Goal: Task Accomplishment & Management: Use online tool/utility

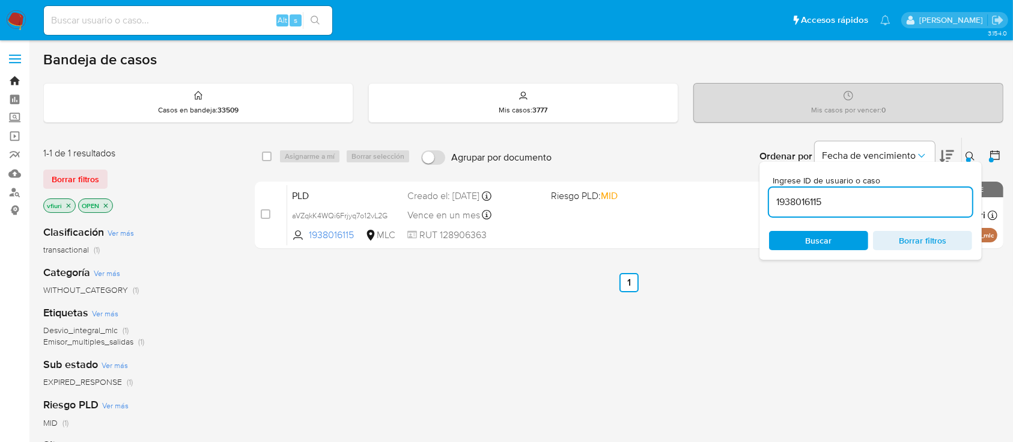
click at [12, 76] on link "Bandeja" at bounding box center [71, 81] width 143 height 19
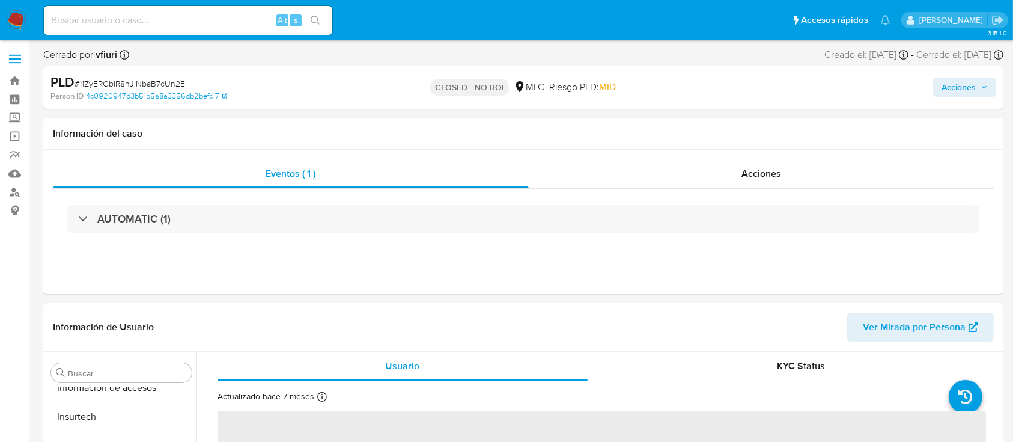
scroll to position [508, 0]
click at [822, 105] on div "PLD # 11ZyERGbiR8nJiNbaB7cUn2E Person ID 4c0920947d3b51b5a8a3356db2befc17 CLOSE…" at bounding box center [523, 87] width 960 height 43
select select "10"
click at [8, 75] on link "Bandeja" at bounding box center [71, 81] width 143 height 19
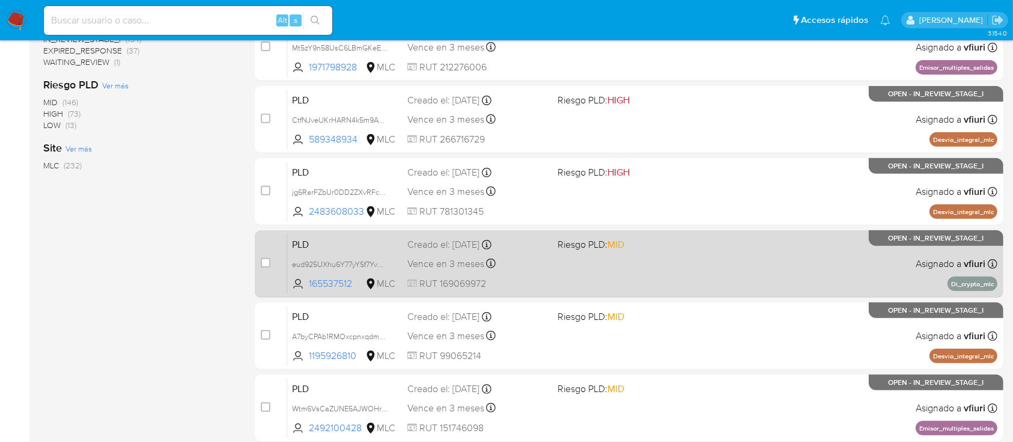
scroll to position [506, 0]
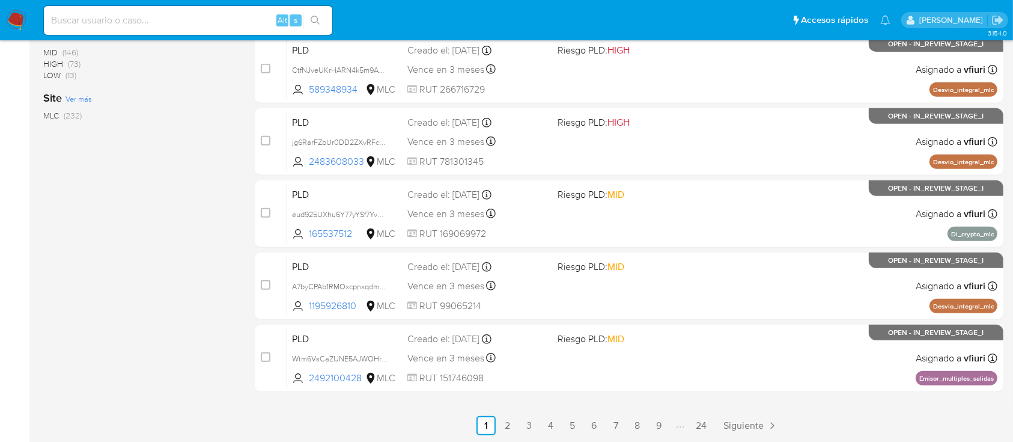
click at [702, 433] on link "24" at bounding box center [701, 425] width 20 height 19
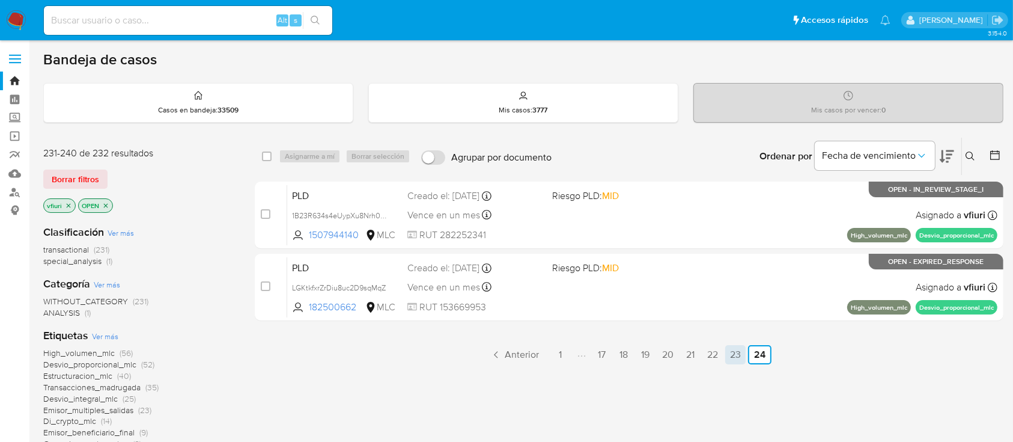
click at [736, 349] on link "23" at bounding box center [735, 354] width 20 height 19
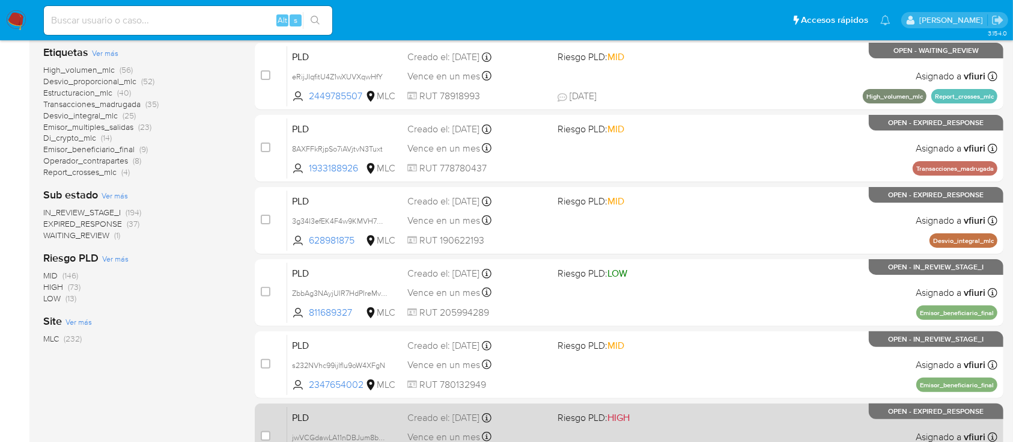
scroll to position [266, 0]
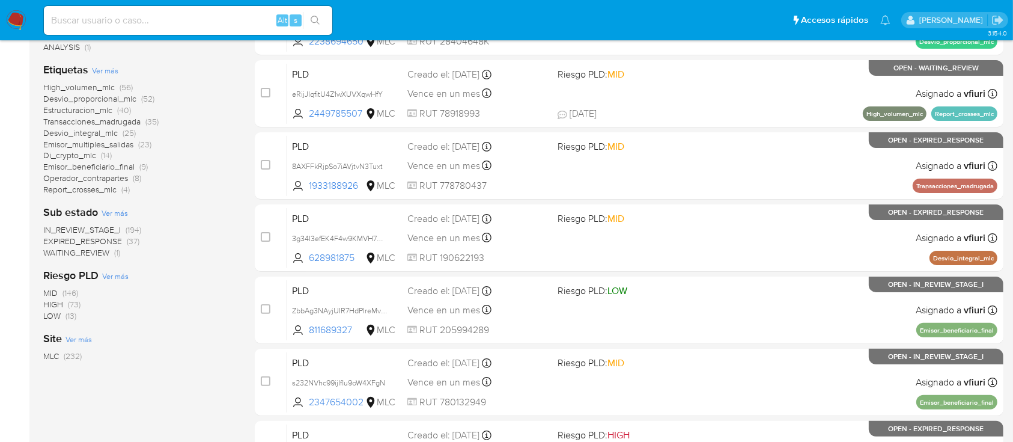
click at [50, 108] on span "Estructuracion_mlc" at bounding box center [77, 110] width 69 height 12
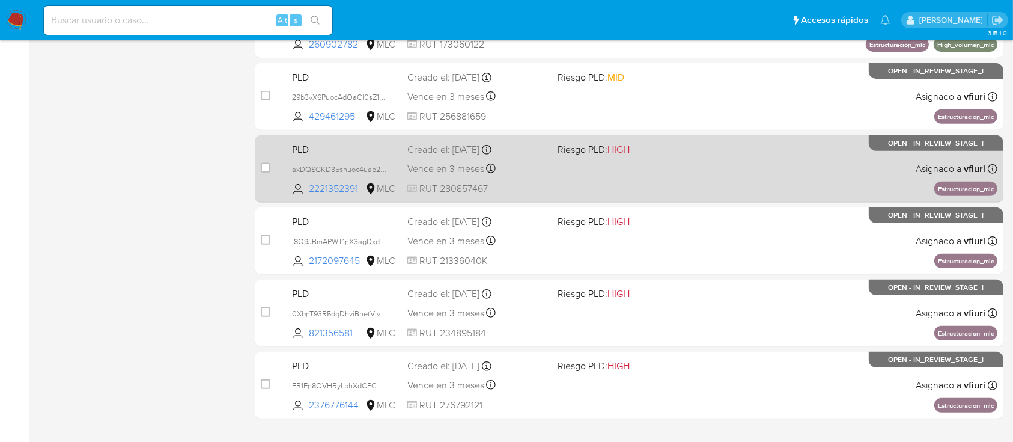
scroll to position [506, 0]
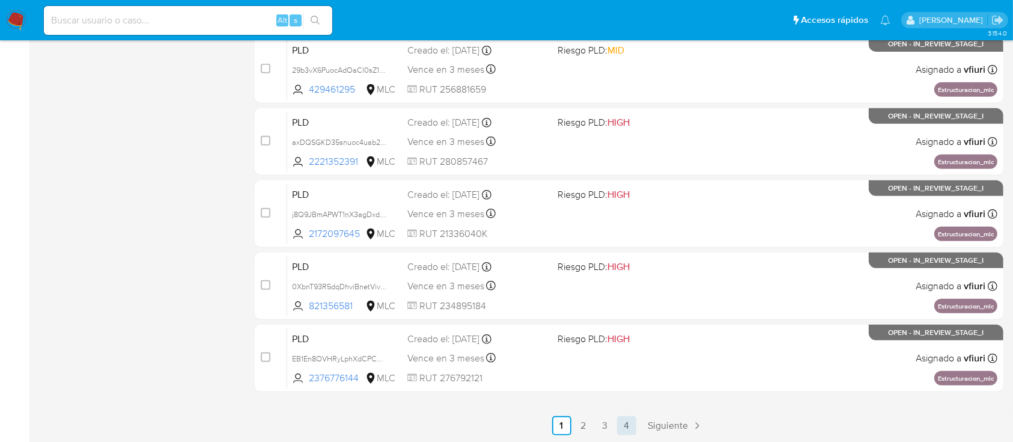
click at [629, 420] on link "4" at bounding box center [626, 425] width 19 height 19
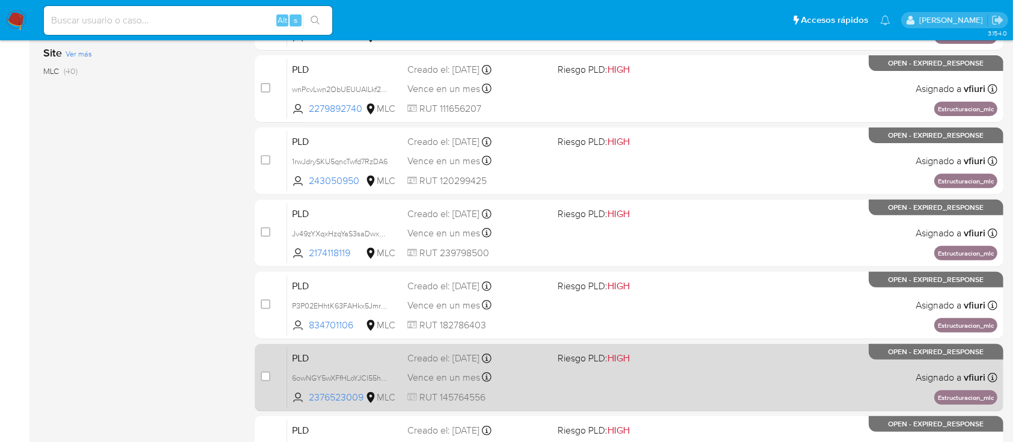
scroll to position [506, 0]
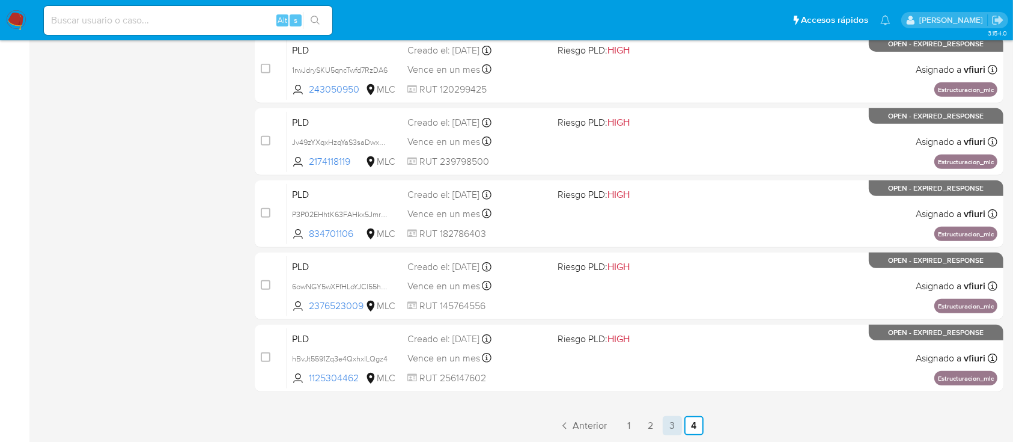
click at [673, 430] on link "3" at bounding box center [672, 425] width 19 height 19
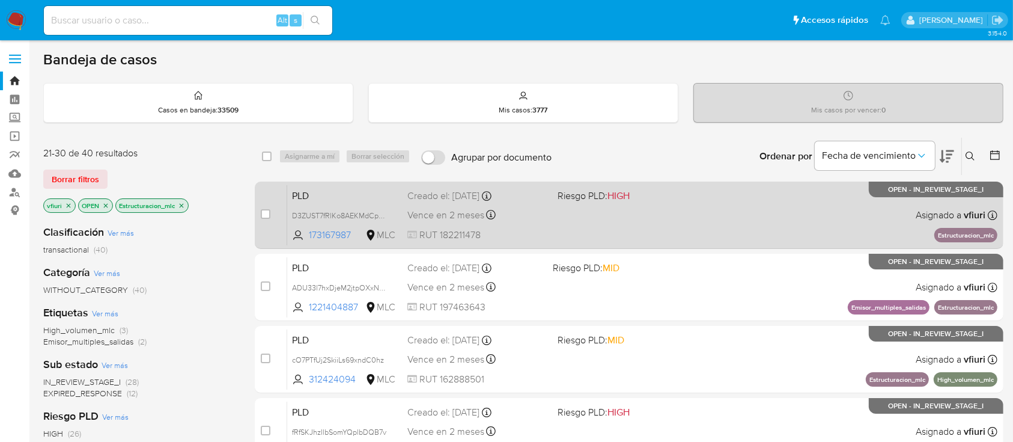
click at [603, 204] on div "PLD D3ZUST7fRlKo8AEKMdCpmQyZ 173167987 MLC Riesgo PLD: HIGH Creado el: 12/07/20…" at bounding box center [642, 215] width 710 height 61
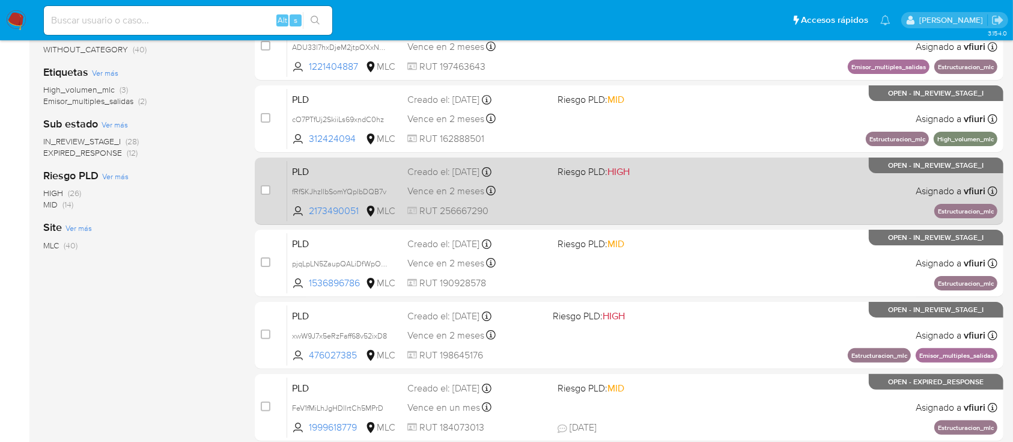
scroll to position [506, 0]
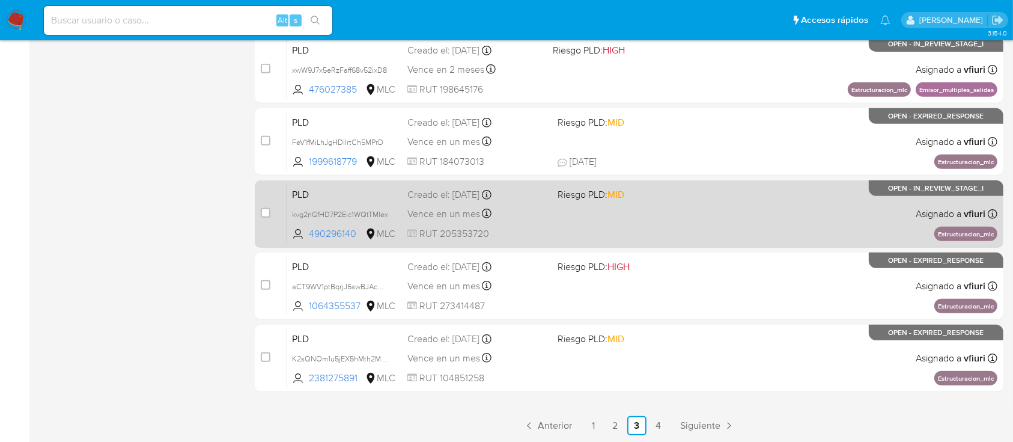
click at [611, 225] on div "PLD kvg2nGfHD7P2Eic1WQtTMIex 490296140 MLC Riesgo PLD: MID Creado el: 12/06/202…" at bounding box center [642, 213] width 710 height 61
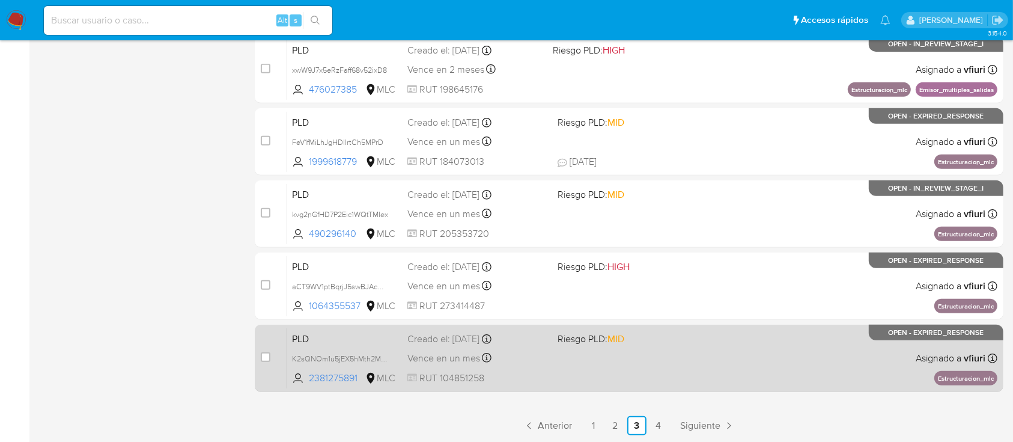
click at [573, 355] on div "PLD K2sQNOm1u5jEX5hMth2M2KAo 2381275891 MLC Riesgo PLD: MID Creado el: 12/06/20…" at bounding box center [642, 358] width 710 height 61
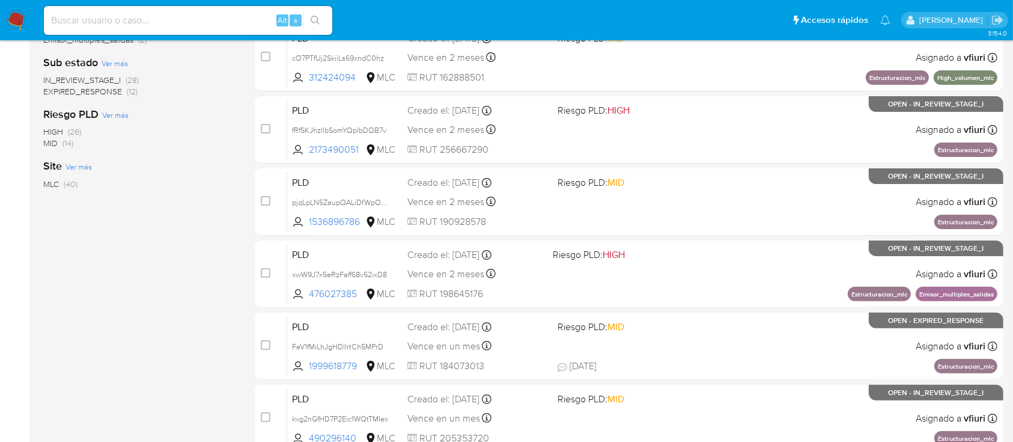
scroll to position [0, 0]
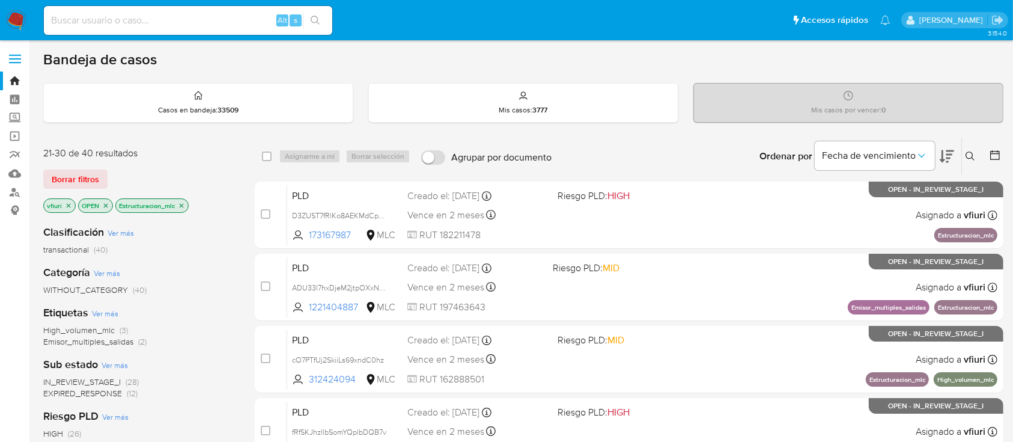
click at [185, 200] on div "vfiuri OPEN Estructuracion_mlc" at bounding box center [139, 206] width 192 height 17
click at [183, 200] on p "Estructuracion_mlc" at bounding box center [152, 205] width 72 height 13
click at [182, 205] on icon "close-filter" at bounding box center [182, 205] width 4 height 4
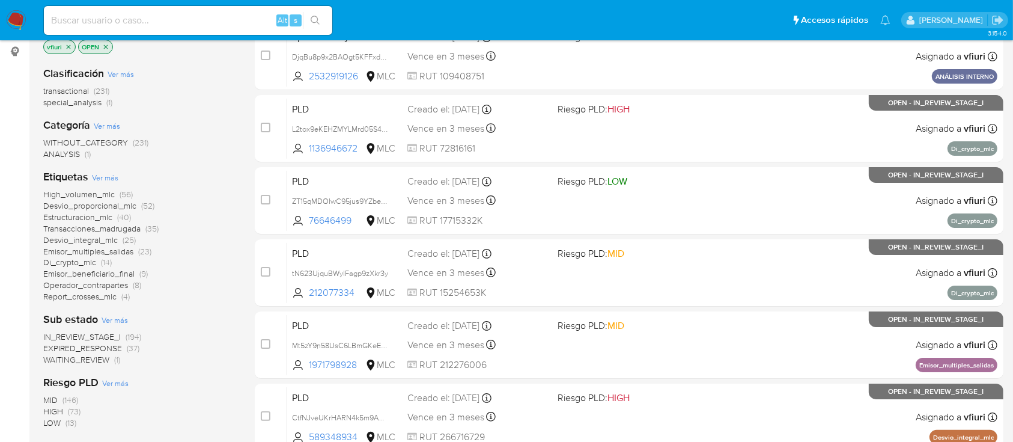
scroll to position [160, 0]
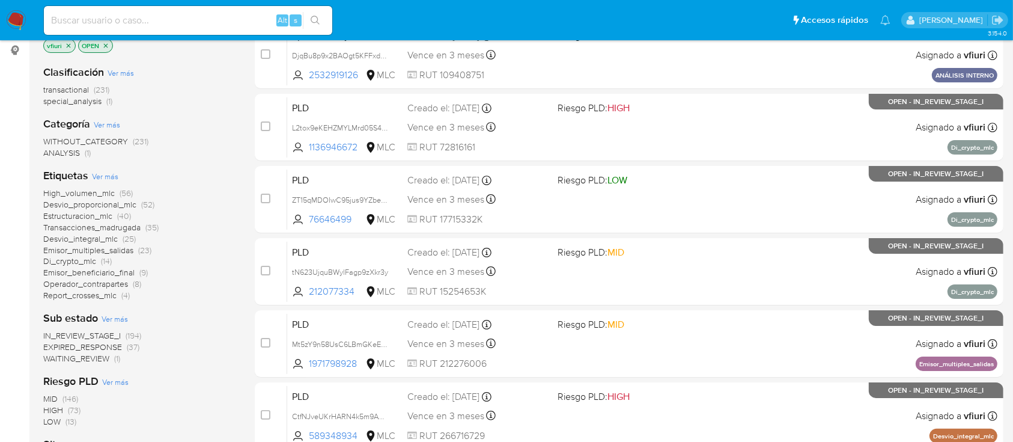
click at [92, 202] on span "Desvio_proporcional_mlc" at bounding box center [89, 204] width 93 height 12
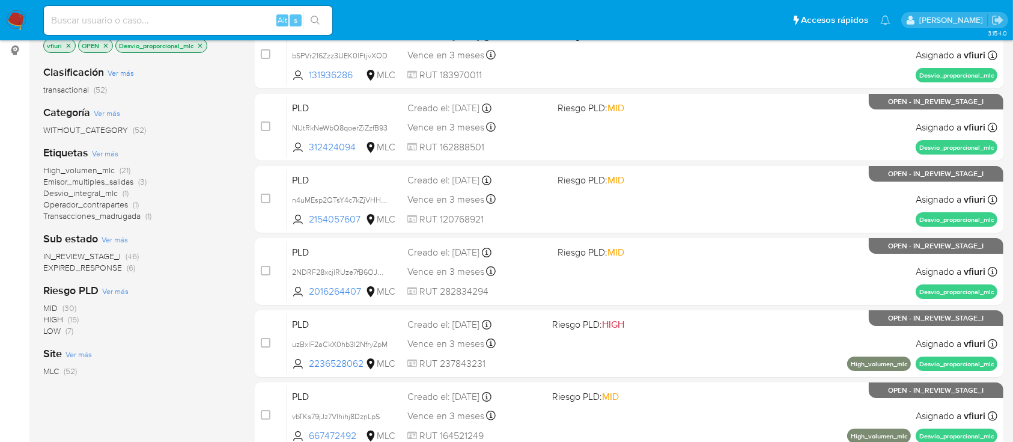
scroll to position [506, 0]
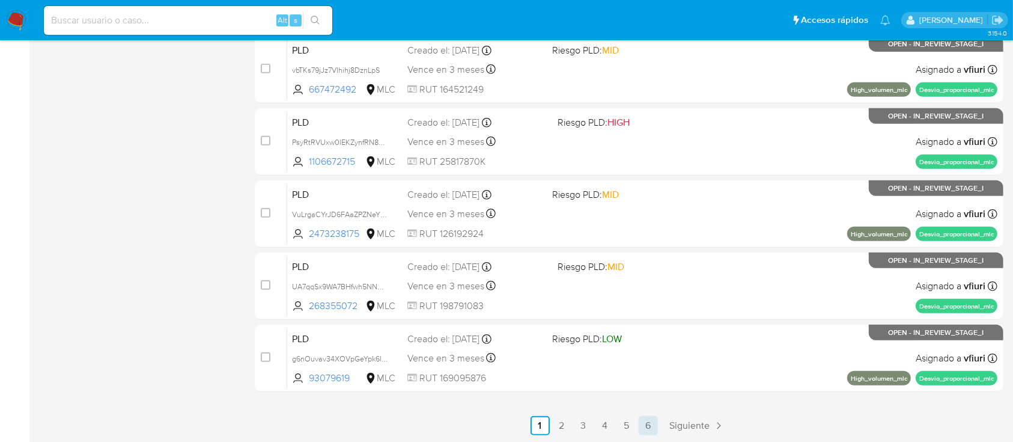
click at [654, 424] on link "6" at bounding box center [648, 425] width 19 height 19
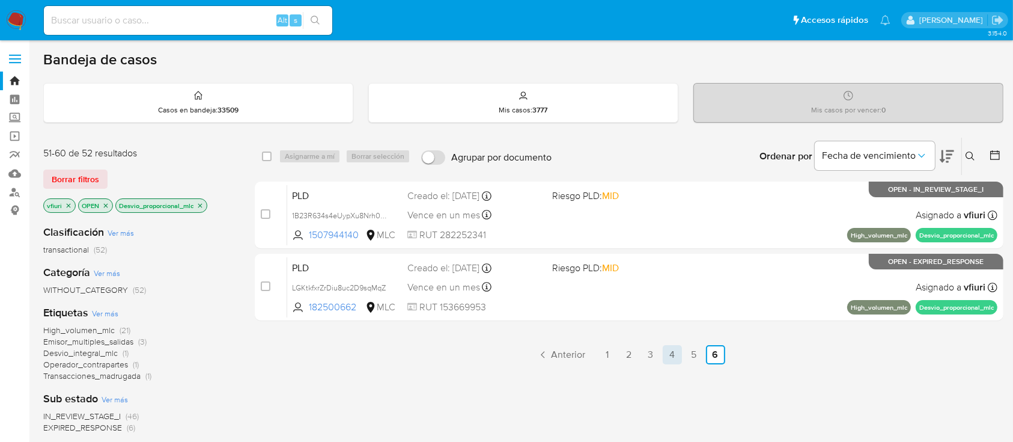
click at [682, 355] on link "4" at bounding box center [672, 354] width 19 height 19
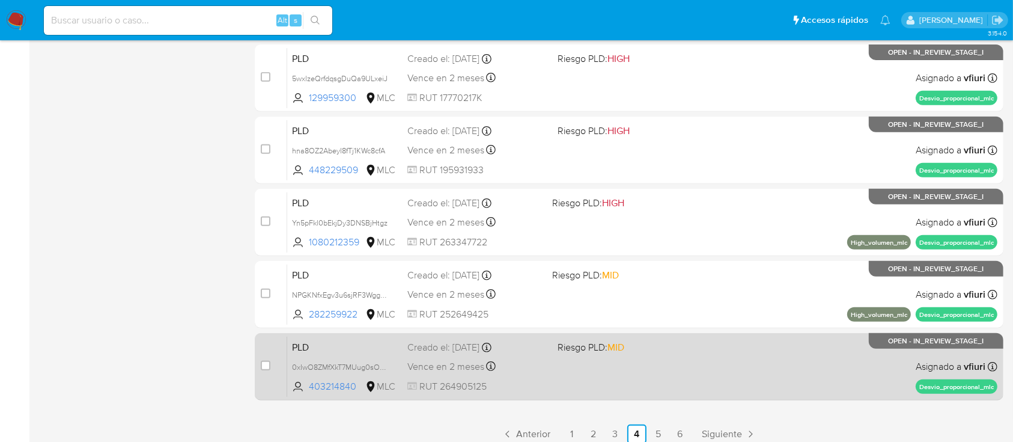
scroll to position [506, 0]
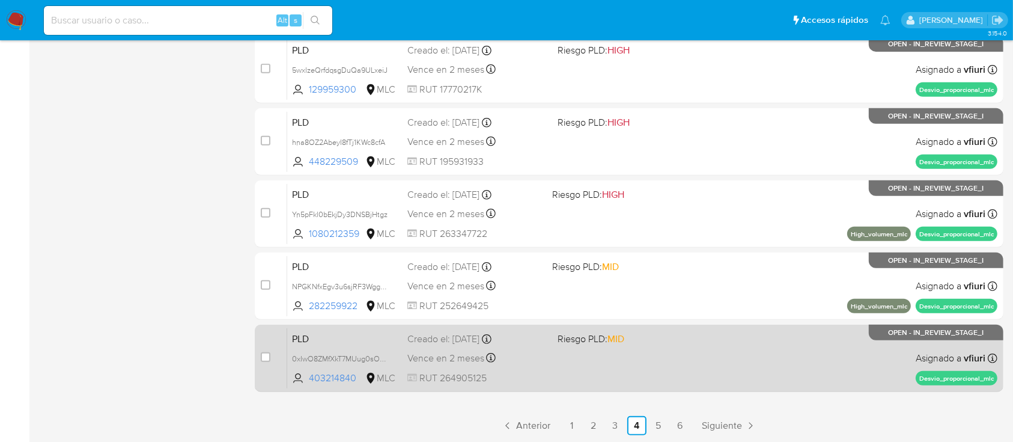
click at [636, 368] on div "PLD 0xIwO8ZMfXkT7MUug0sOdLDJ 403214840 MLC Riesgo PLD: MID Creado el: 12/07/202…" at bounding box center [642, 358] width 710 height 61
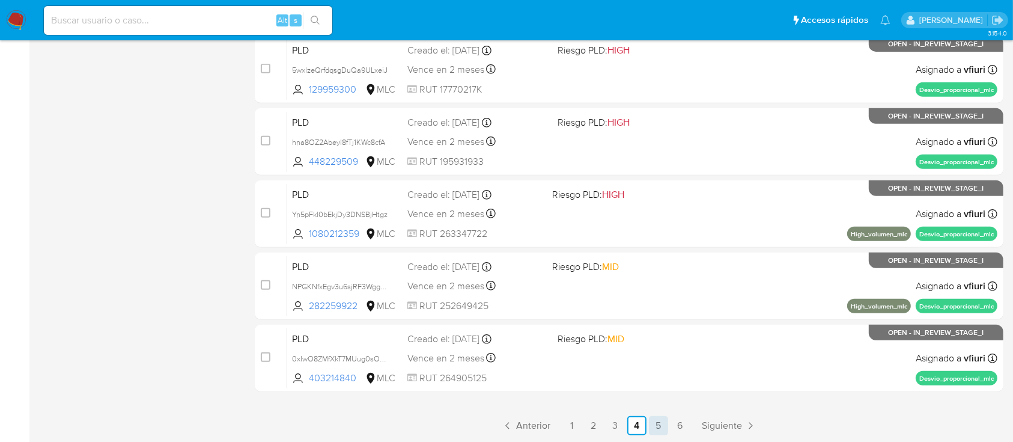
click at [649, 423] on link "5" at bounding box center [658, 425] width 19 height 19
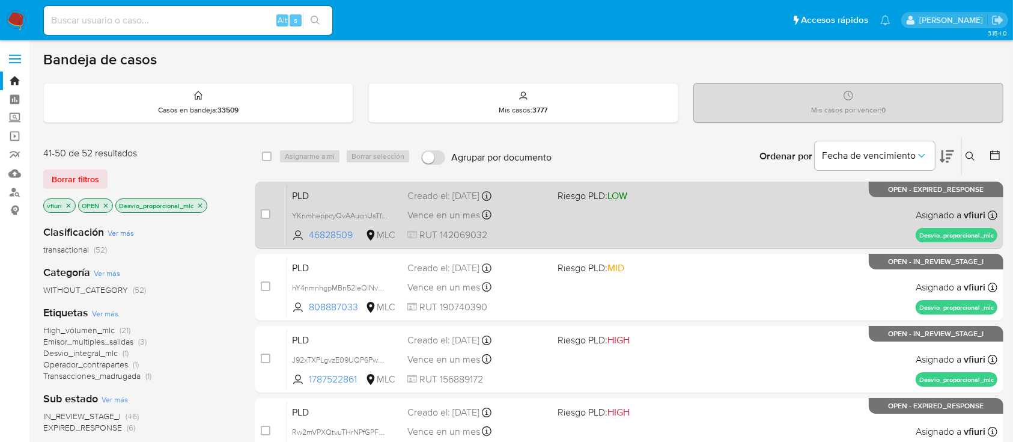
click at [584, 210] on div "PLD YKnmheppcyQvAAucnUsTfSXr 46828509 MLC Riesgo PLD: LOW Creado el: 12/06/2025…" at bounding box center [642, 215] width 710 height 61
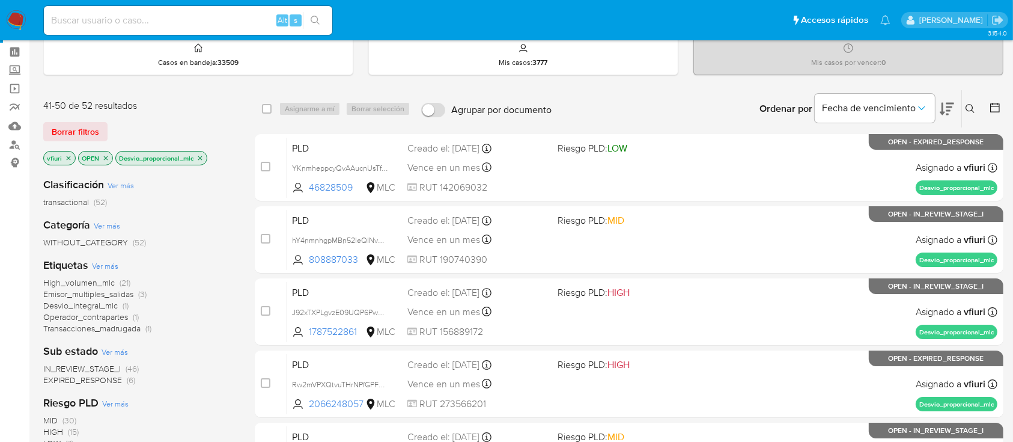
scroll to position [80, 0]
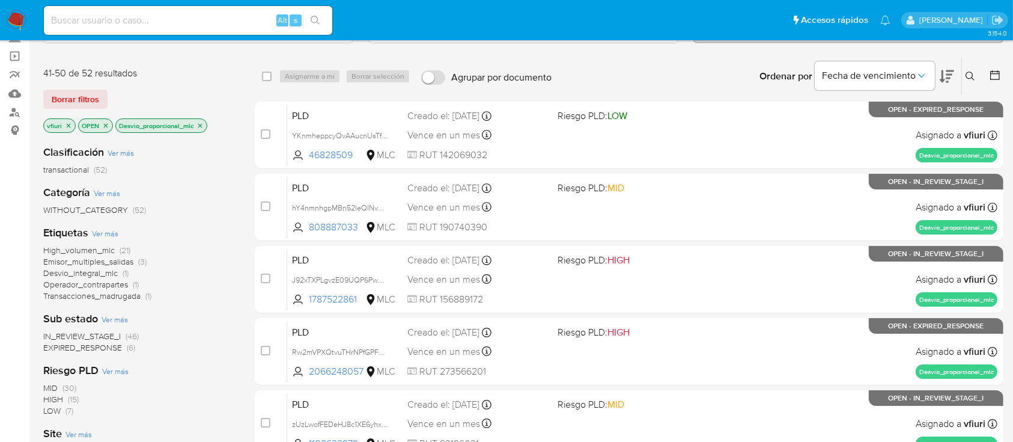
click at [92, 338] on span "IN_REVIEW_STAGE_I" at bounding box center [82, 336] width 78 height 12
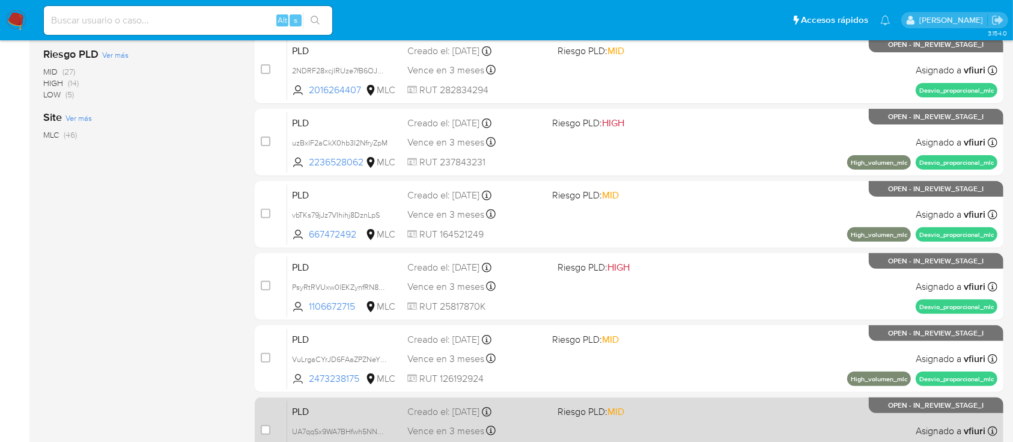
scroll to position [506, 0]
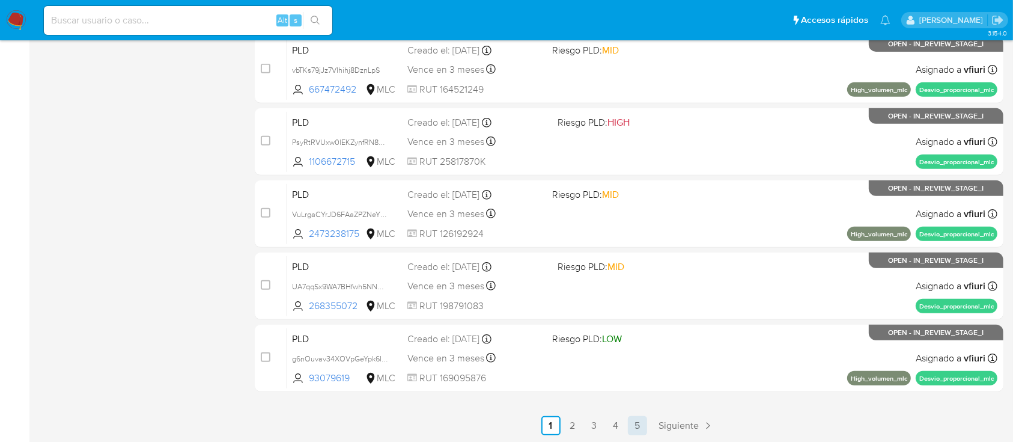
click at [634, 426] on link "5" at bounding box center [637, 425] width 19 height 19
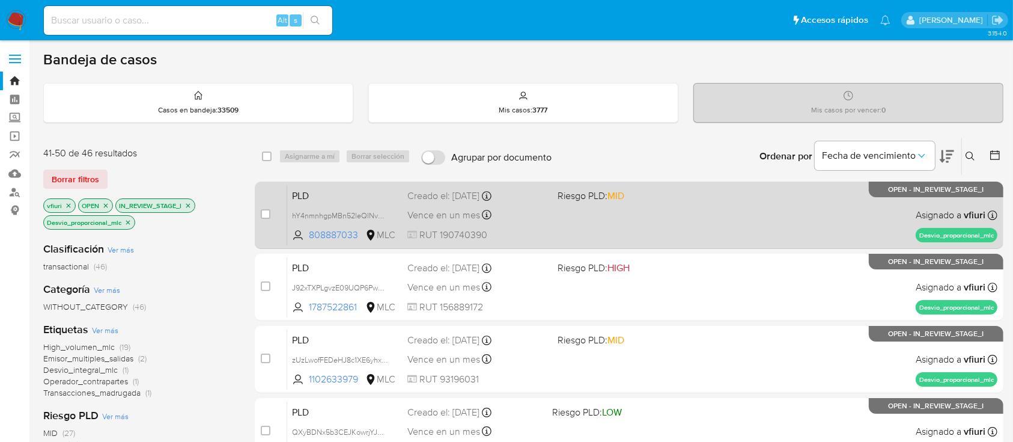
click at [603, 219] on div "PLD hY4nmnhgpMBn52leQINvelmN 808887033 MLC Riesgo PLD: MID Creado el: 12/06/202…" at bounding box center [642, 215] width 710 height 61
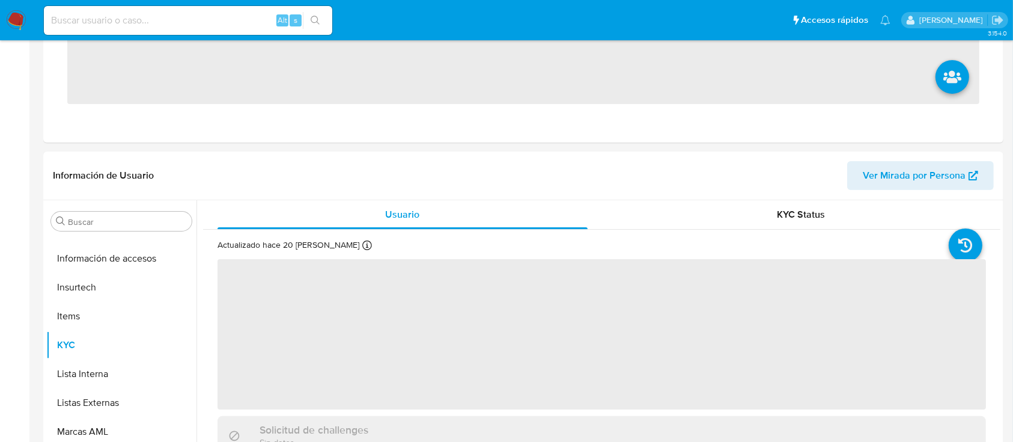
scroll to position [508, 0]
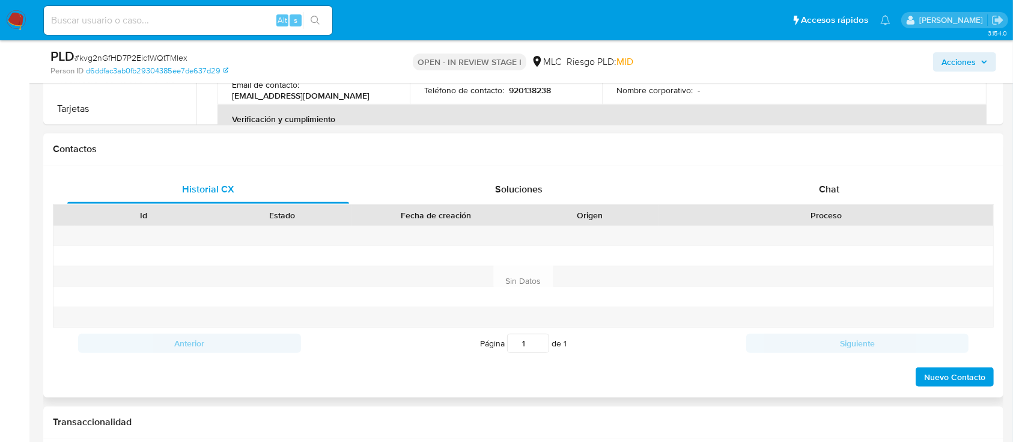
select select "10"
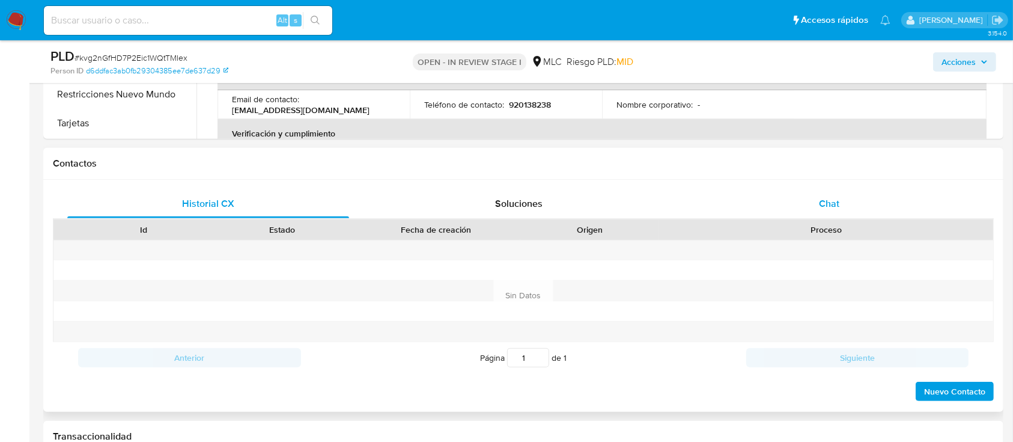
click at [808, 209] on div "Chat" at bounding box center [830, 203] width 282 height 29
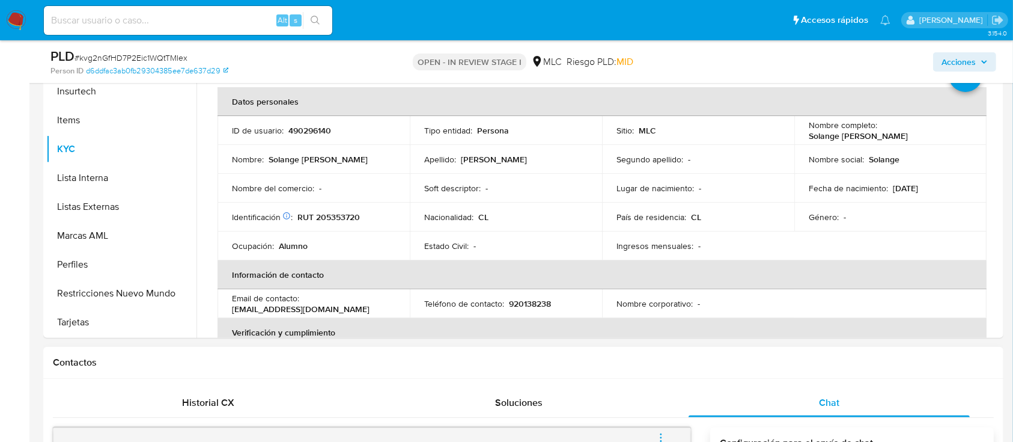
scroll to position [240, 0]
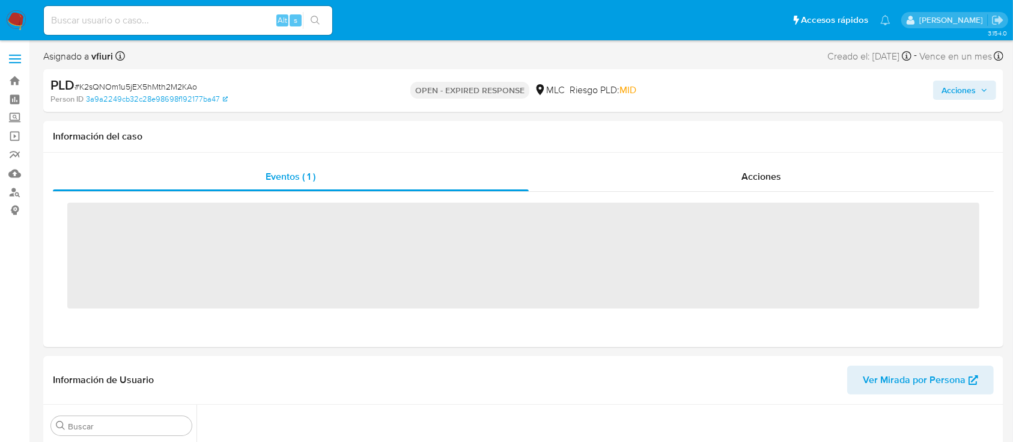
scroll to position [471, 0]
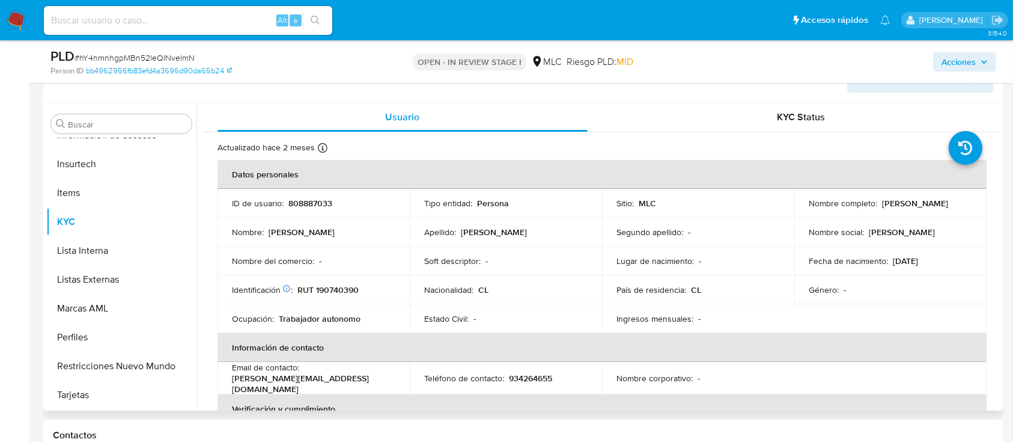
scroll to position [240, 0]
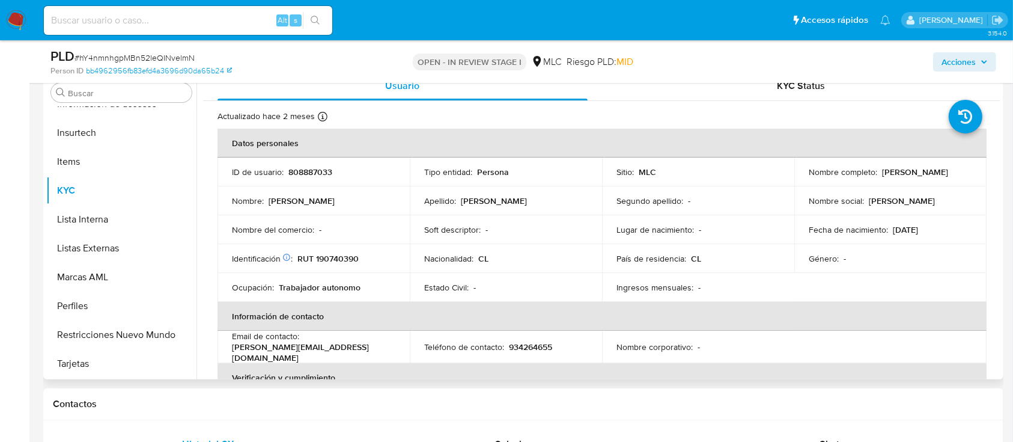
select select "10"
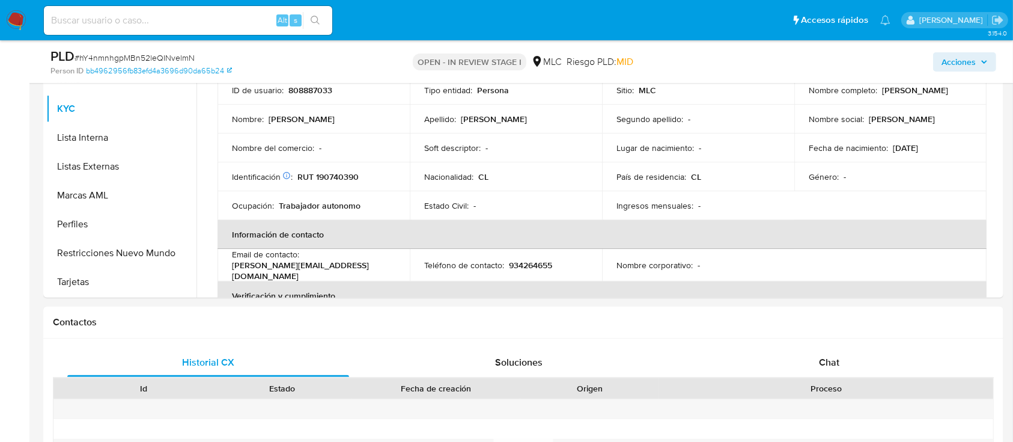
scroll to position [481, 0]
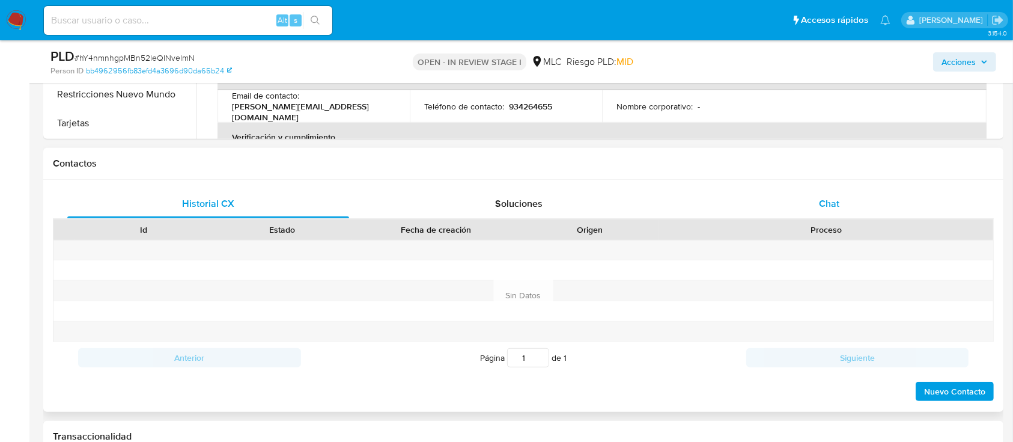
click at [832, 200] on span "Chat" at bounding box center [829, 204] width 20 height 14
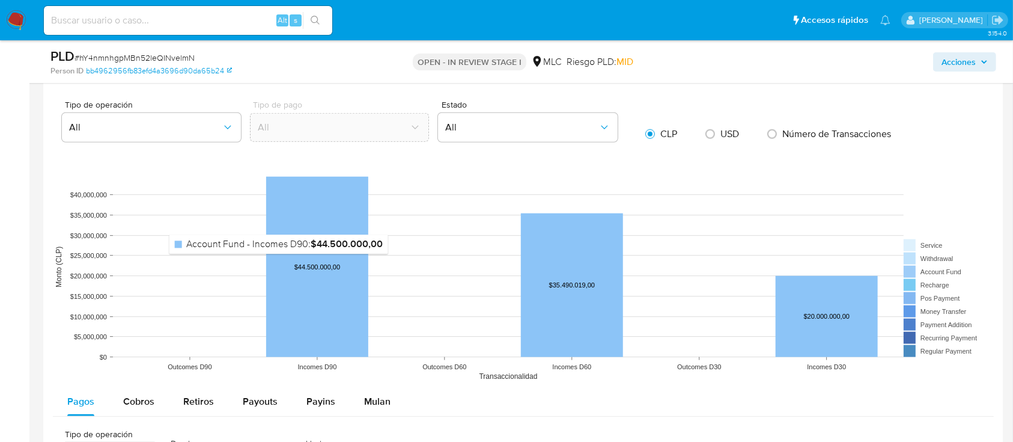
scroll to position [1362, 0]
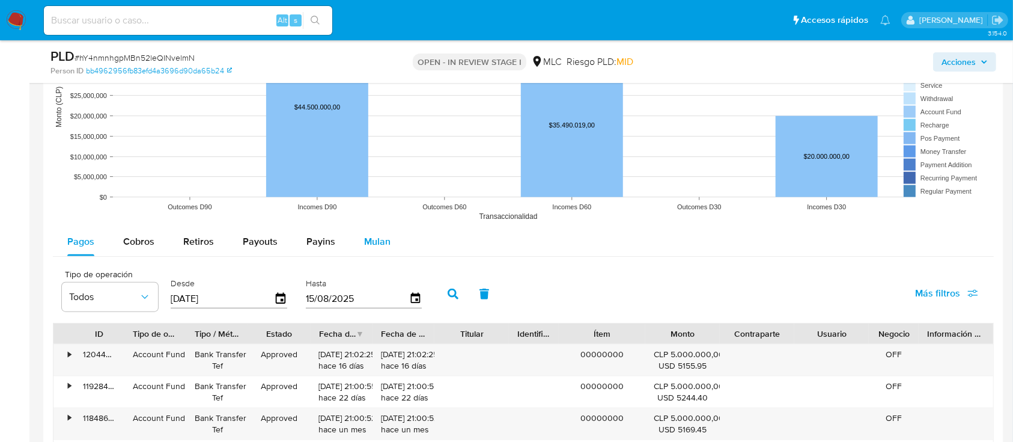
click at [370, 254] on div "Mulan" at bounding box center [377, 241] width 26 height 29
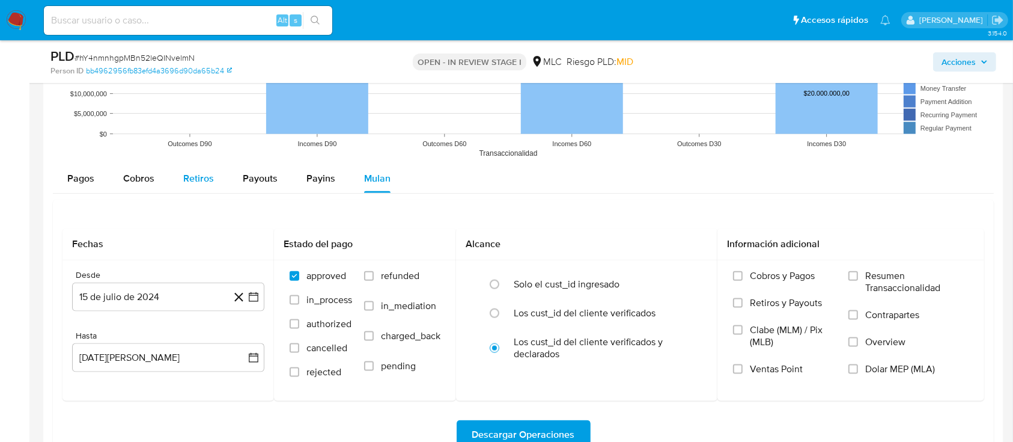
scroll to position [1522, 0]
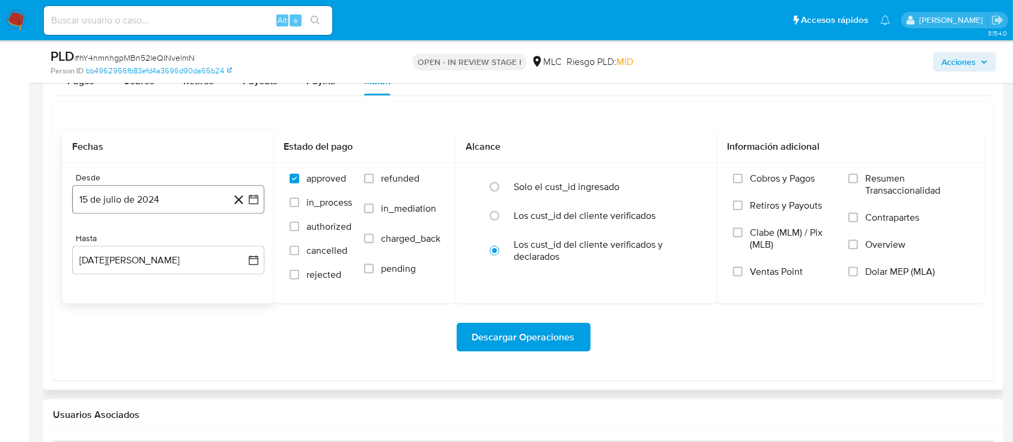
click at [254, 200] on icon "button" at bounding box center [254, 200] width 12 height 12
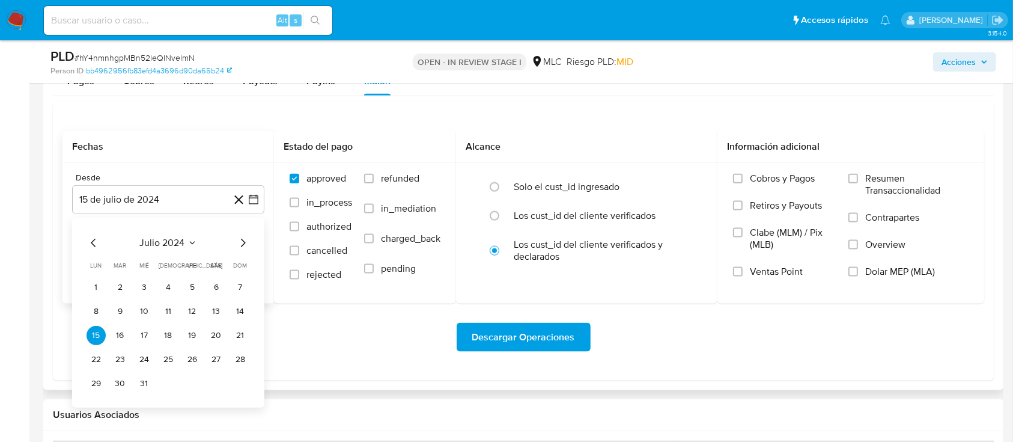
click at [236, 246] on icon "Mes siguiente" at bounding box center [243, 243] width 14 height 14
click at [148, 336] on button "14" at bounding box center [144, 335] width 19 height 19
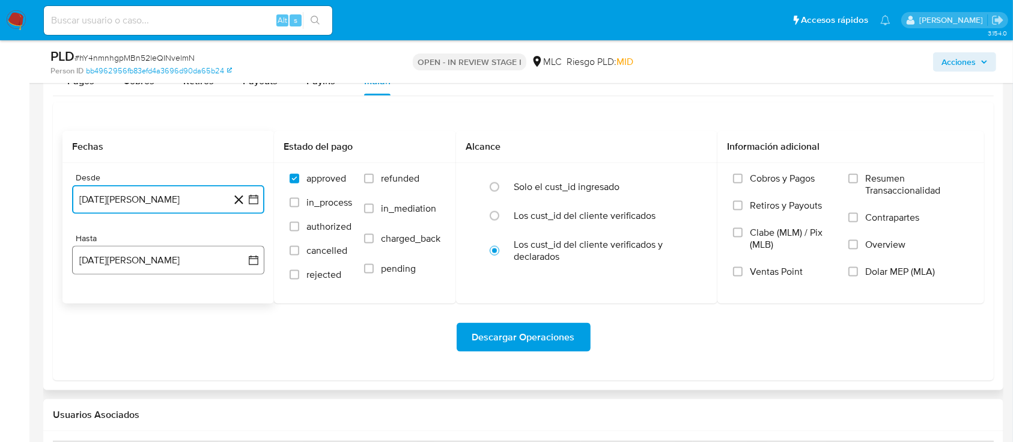
click at [251, 261] on icon "button" at bounding box center [254, 260] width 12 height 12
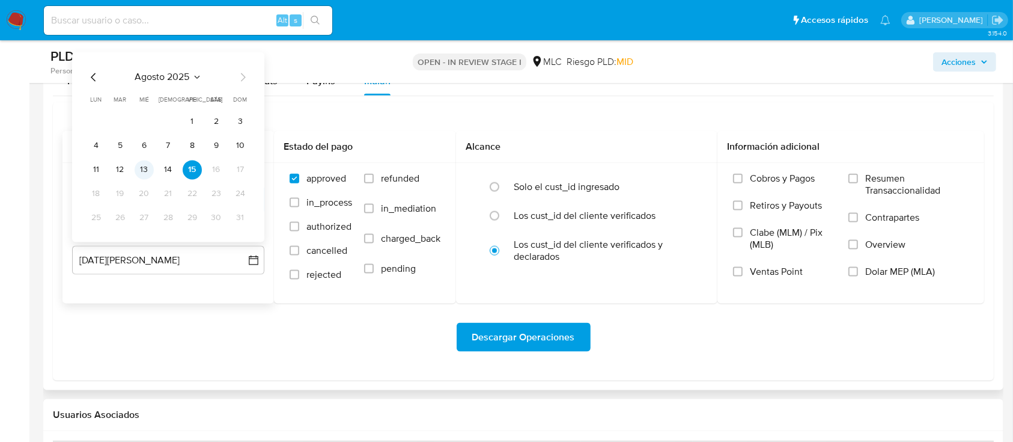
click at [147, 177] on button "13" at bounding box center [144, 169] width 19 height 19
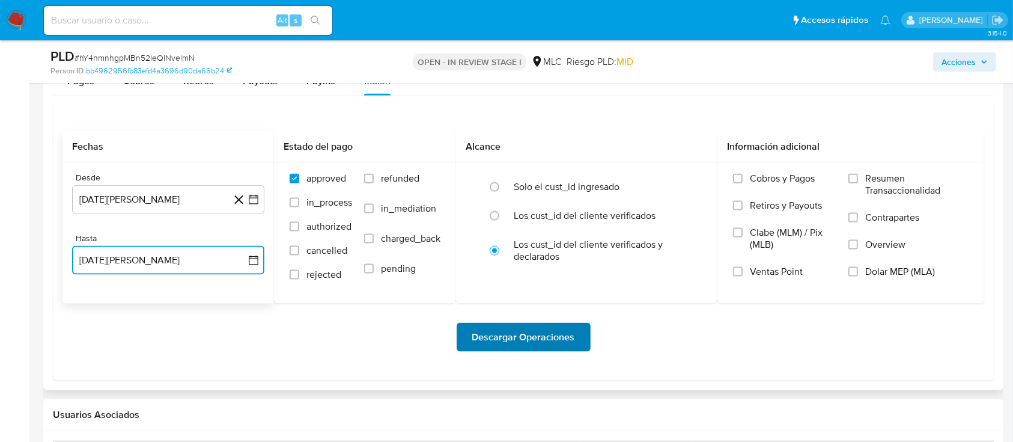
click at [486, 338] on span "Descargar Operaciones" at bounding box center [523, 337] width 103 height 26
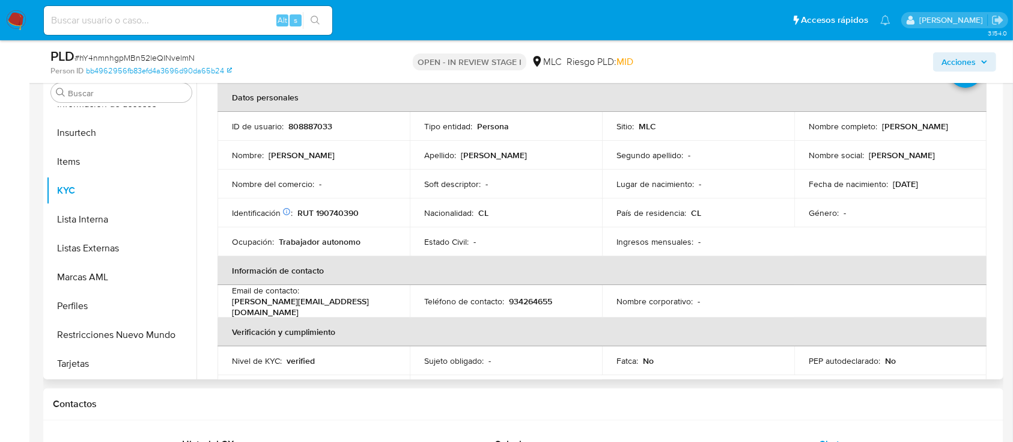
scroll to position [0, 0]
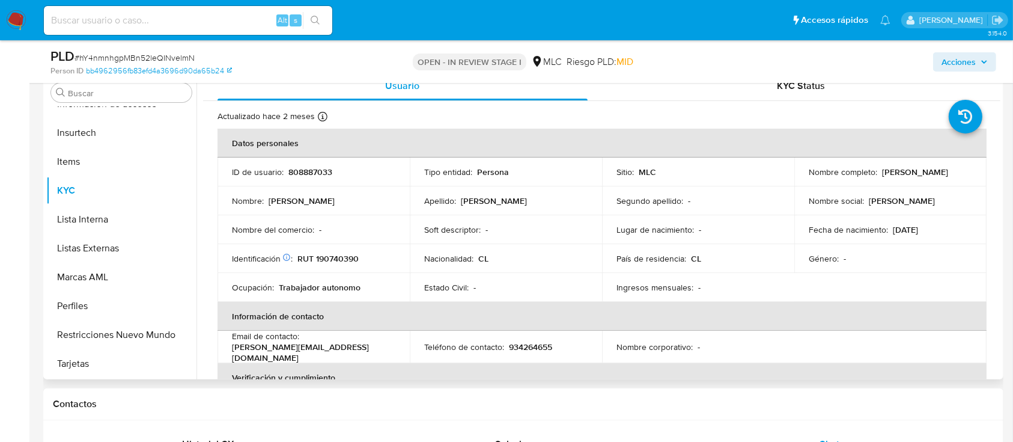
click at [306, 176] on p "808887033" at bounding box center [311, 171] width 44 height 11
copy p "808887033"
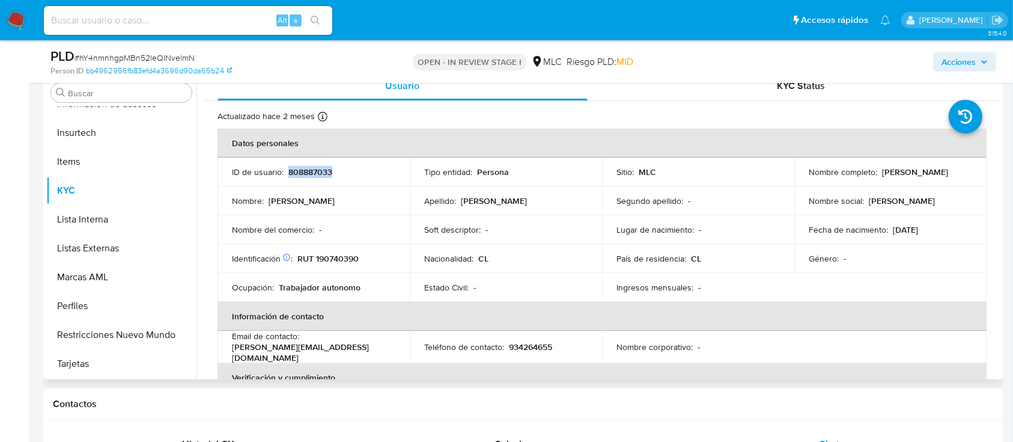
copy p "808887033"
click at [179, 52] on span "# hY4nmnhgpMBn52leQINvelmN" at bounding box center [135, 58] width 120 height 12
copy span "hY4nmnhgpMBn52leQINvelmN"
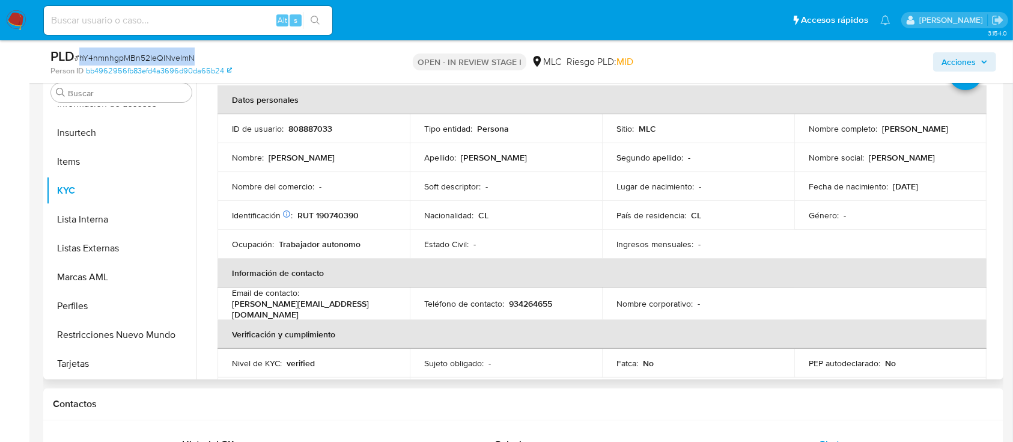
scroll to position [40, 0]
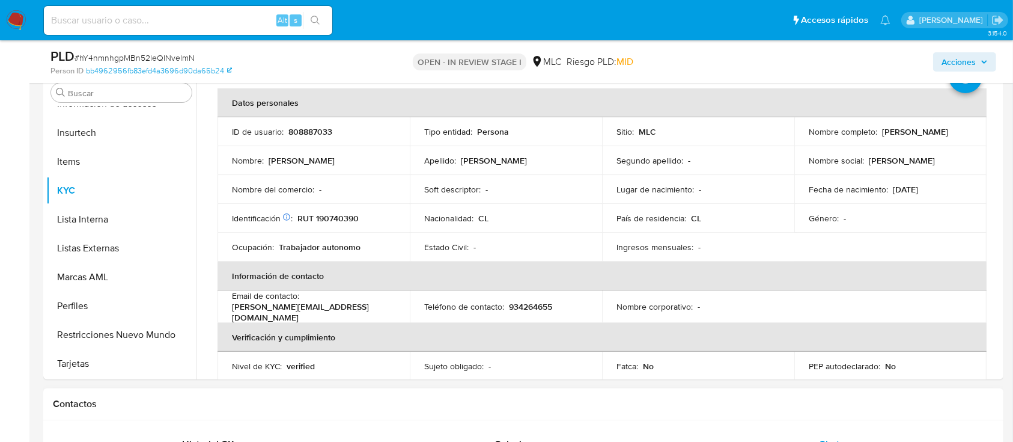
click at [979, 409] on h1 "Contactos" at bounding box center [523, 404] width 941 height 12
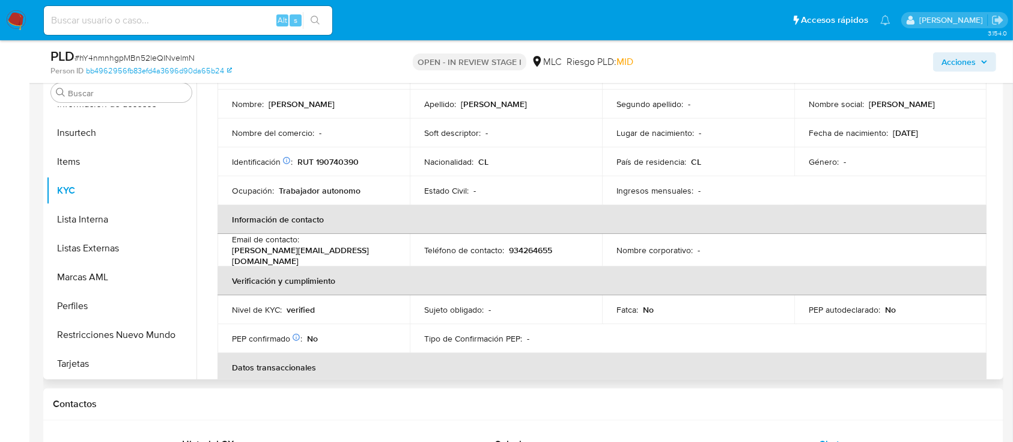
scroll to position [0, 0]
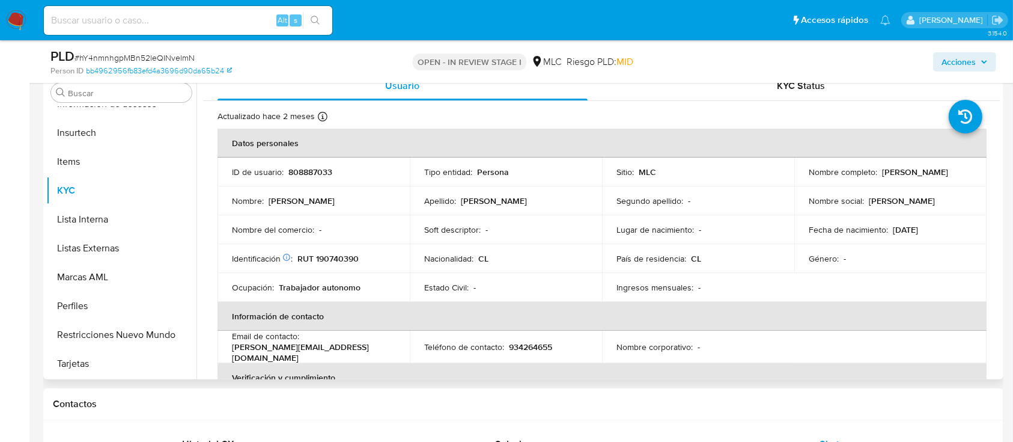
click at [340, 256] on p "RUT 190740390" at bounding box center [328, 258] width 61 height 11
copy p "190740390"
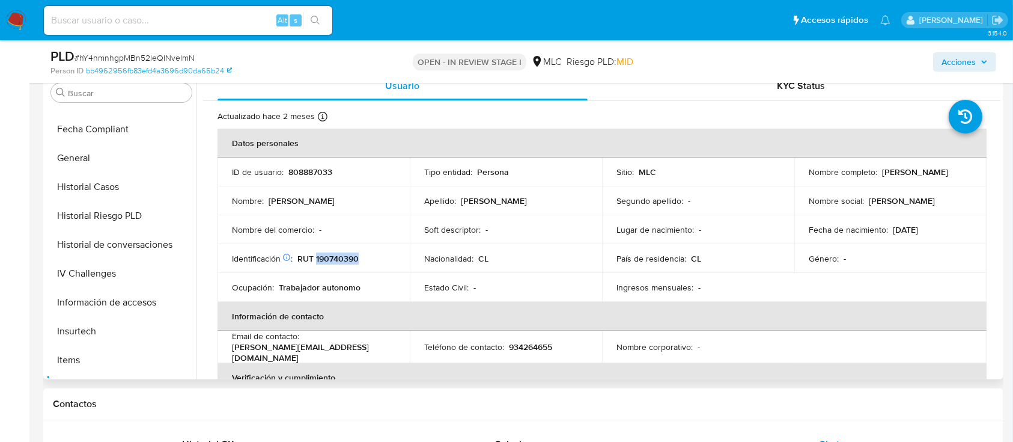
scroll to position [27, 0]
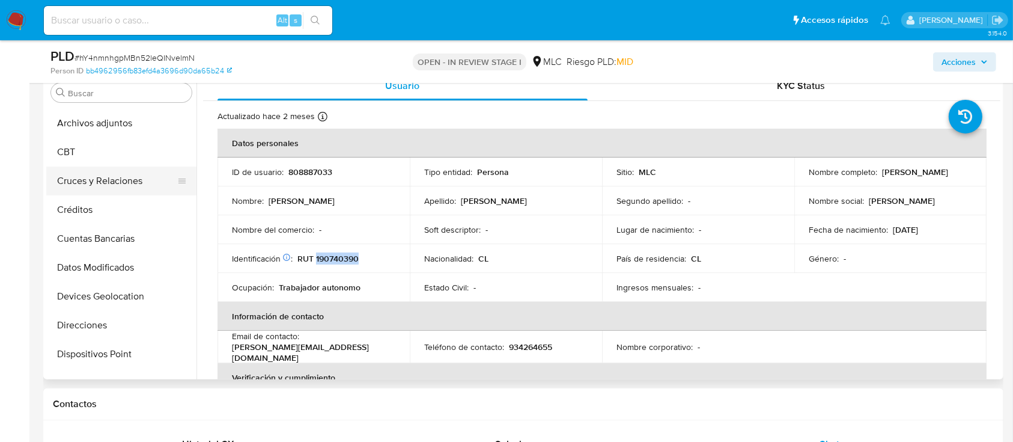
click at [88, 177] on button "Cruces y Relaciones" at bounding box center [116, 180] width 141 height 29
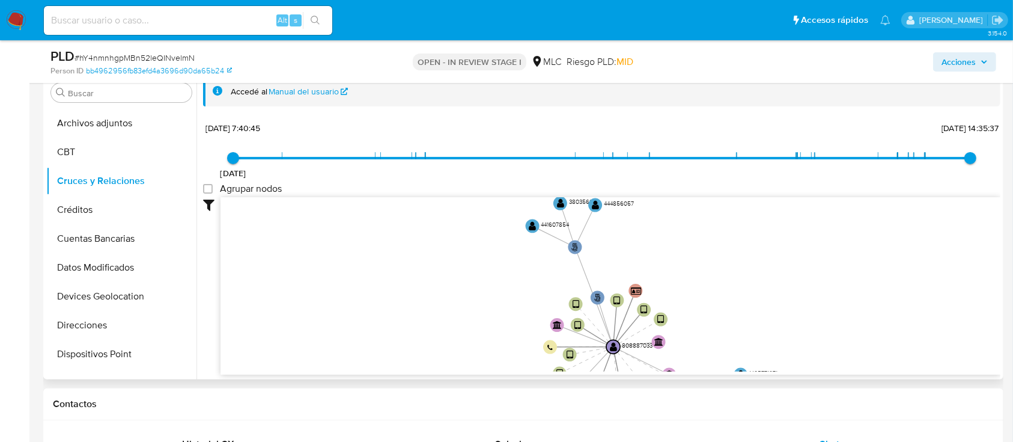
drag, startPoint x: 809, startPoint y: 278, endPoint x: 574, endPoint y: 222, distance: 241.6
click at [822, 331] on icon "user-808887033  808887033 phone-55e6a6551f4af386a1dae0956d8e68e7  person-bb49…" at bounding box center [611, 284] width 780 height 174
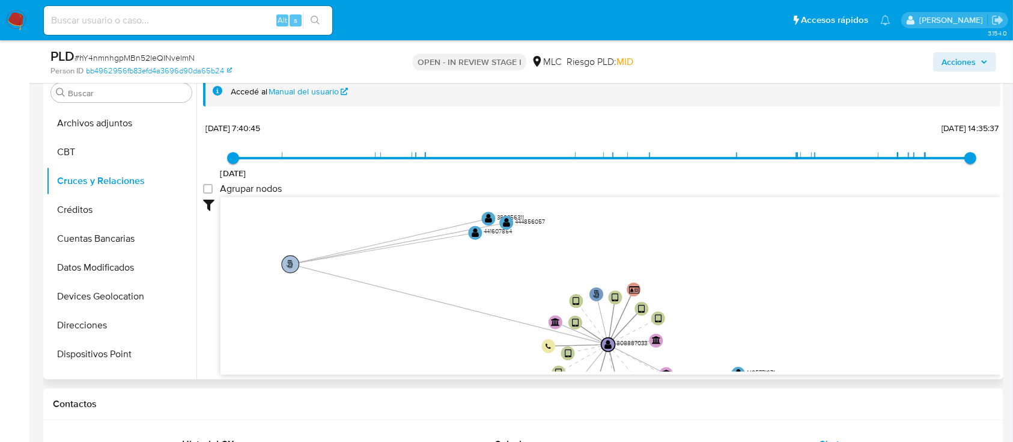
drag, startPoint x: 570, startPoint y: 246, endPoint x: 255, endPoint y: 268, distance: 315.7
click at [287, 268] on text "" at bounding box center [290, 264] width 7 height 8
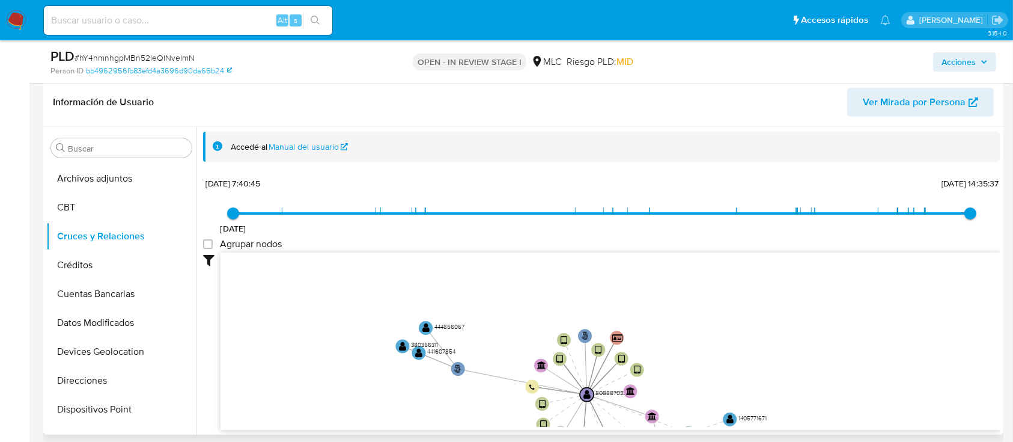
scroll to position [160, 0]
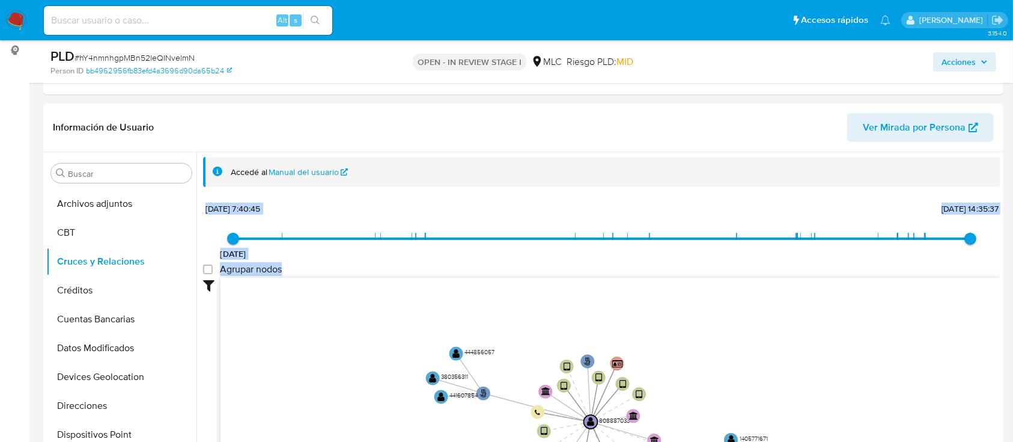
drag, startPoint x: 777, startPoint y: 267, endPoint x: 805, endPoint y: 163, distance: 107.9
click at [803, 168] on div "Accedé al Manual del usuario 26/8/2021 26/8/2021, 7:40:45 31/7/2025, 14:35:37 A…" at bounding box center [602, 306] width 798 height 299
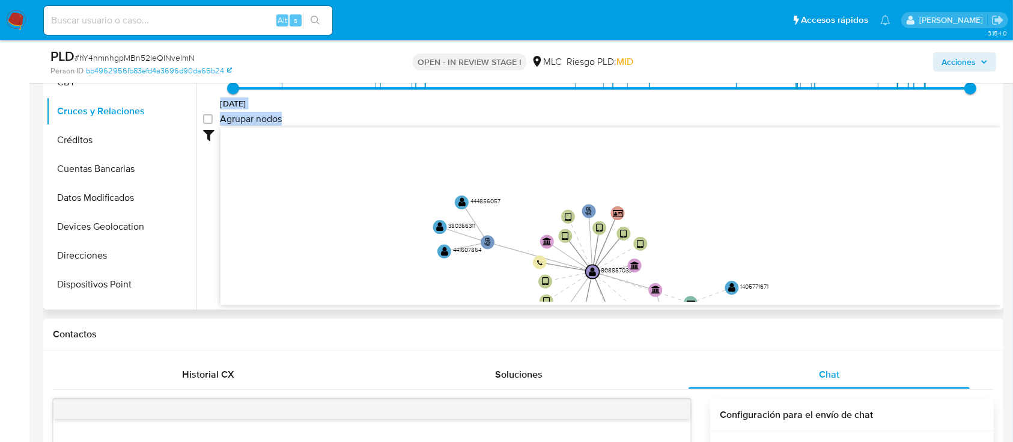
scroll to position [320, 0]
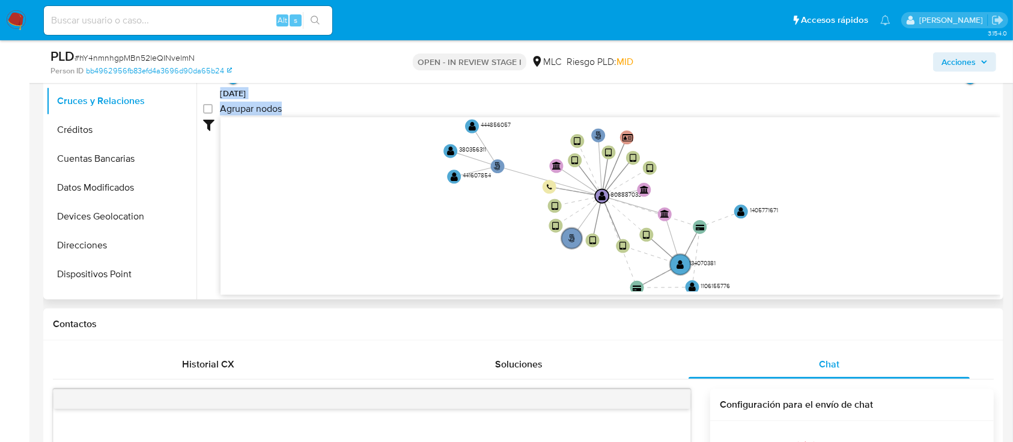
drag, startPoint x: 783, startPoint y: 217, endPoint x: 792, endPoint y: 152, distance: 65.5
click at [792, 152] on icon "user-808887033  808887033 phone-55e6a6551f4af386a1dae0956d8e68e7  person-bb49…" at bounding box center [611, 204] width 780 height 174
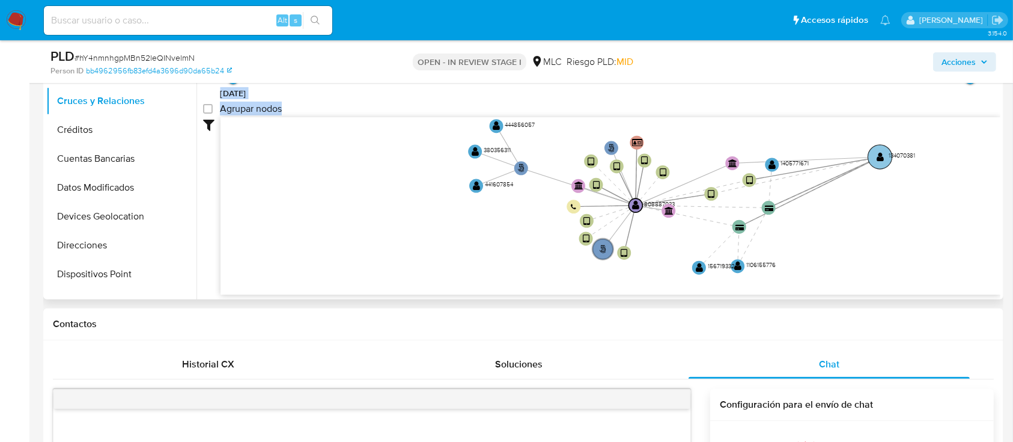
drag, startPoint x: 678, startPoint y: 257, endPoint x: 873, endPoint y: 152, distance: 221.3
click at [873, 152] on circle at bounding box center [881, 157] width 24 height 24
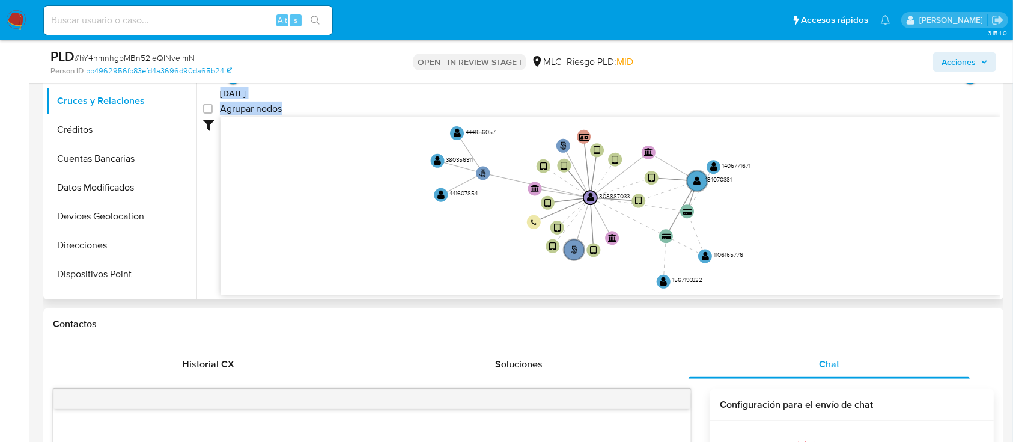
drag, startPoint x: 452, startPoint y: 256, endPoint x: 399, endPoint y: 261, distance: 53.1
click at [399, 261] on icon "user-808887033  808887033 phone-55e6a6551f4af386a1dae0956d8e68e7  person-bb49…" at bounding box center [611, 204] width 780 height 174
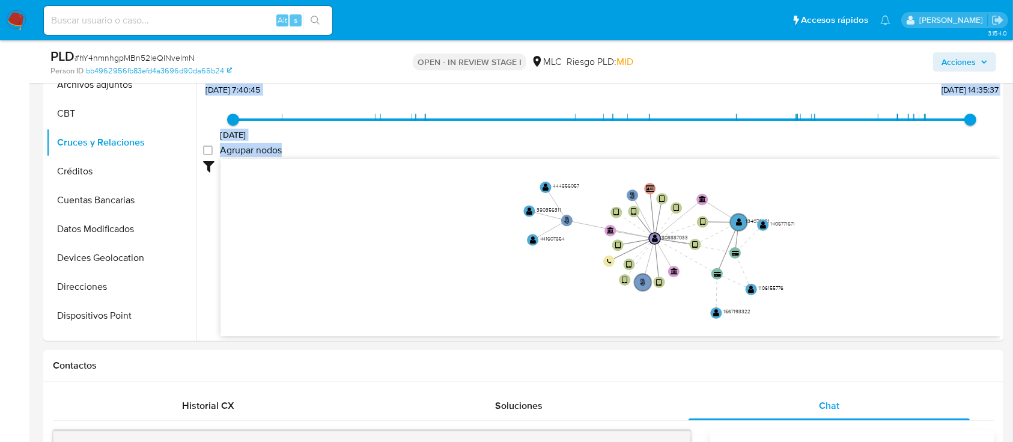
scroll to position [272, 0]
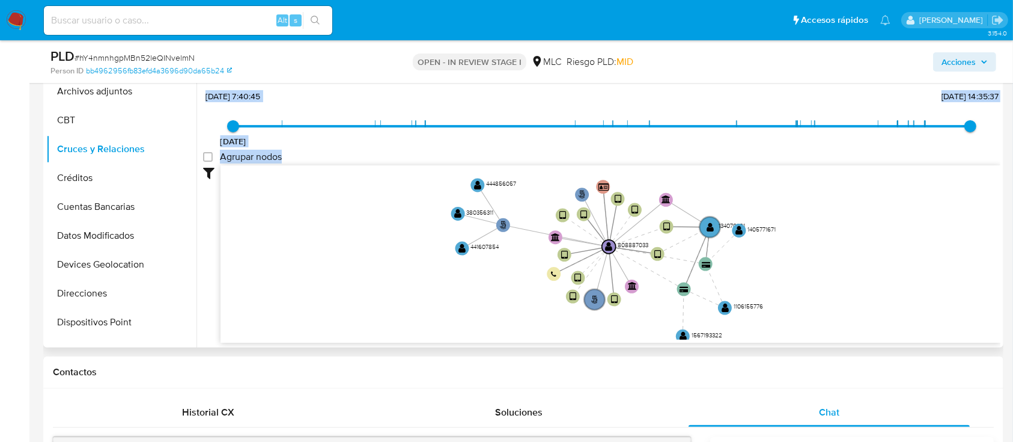
drag, startPoint x: 832, startPoint y: 221, endPoint x: 822, endPoint y: 217, distance: 10.8
click at [822, 217] on icon "user-808887033  808887033 phone-55e6a6551f4af386a1dae0956d8e68e7  person-bb49…" at bounding box center [611, 252] width 780 height 174
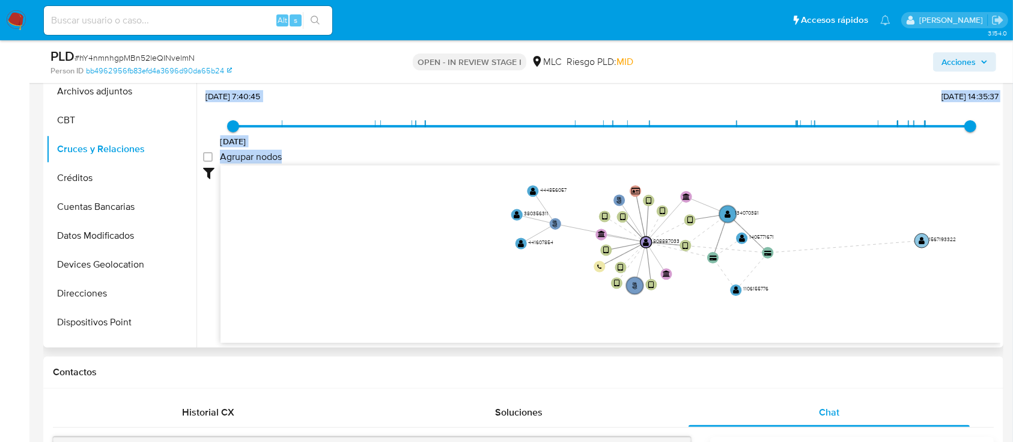
drag, startPoint x: 706, startPoint y: 316, endPoint x: 921, endPoint y: 240, distance: 228.1
click at [922, 241] on text "" at bounding box center [922, 240] width 6 height 8
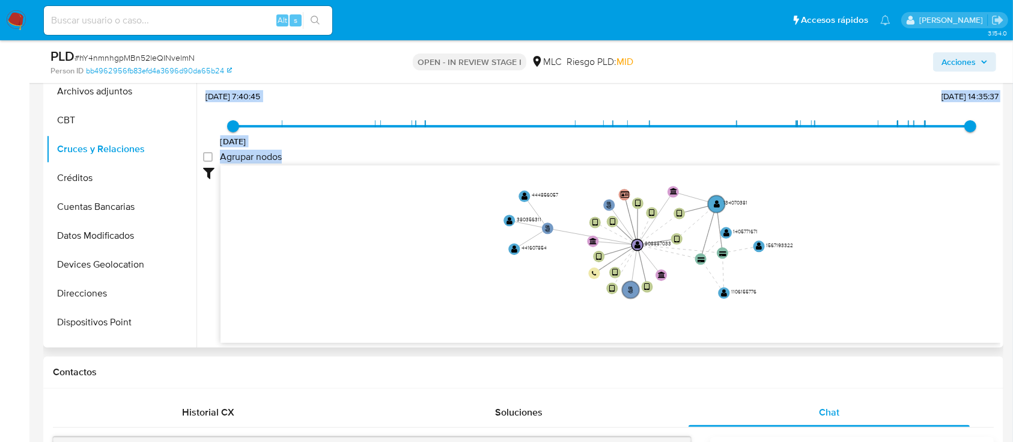
drag, startPoint x: 521, startPoint y: 278, endPoint x: 483, endPoint y: 290, distance: 39.6
click at [483, 290] on icon "user-808887033  808887033 phone-55e6a6551f4af386a1dae0956d8e68e7  person-bb49…" at bounding box center [611, 252] width 780 height 174
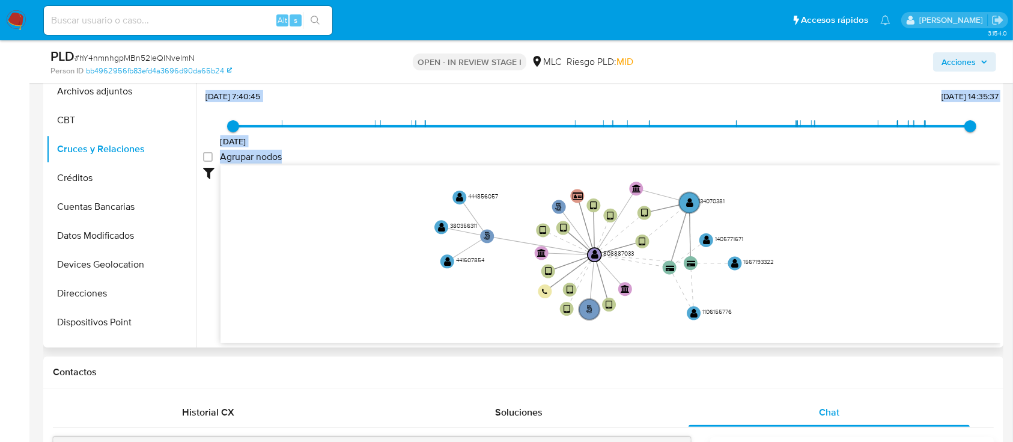
drag, startPoint x: 543, startPoint y: 295, endPoint x: 530, endPoint y: 294, distance: 13.9
click at [530, 294] on icon "user-808887033  808887033 phone-55e6a6551f4af386a1dae0956d8e68e7  person-bb49…" at bounding box center [611, 252] width 780 height 174
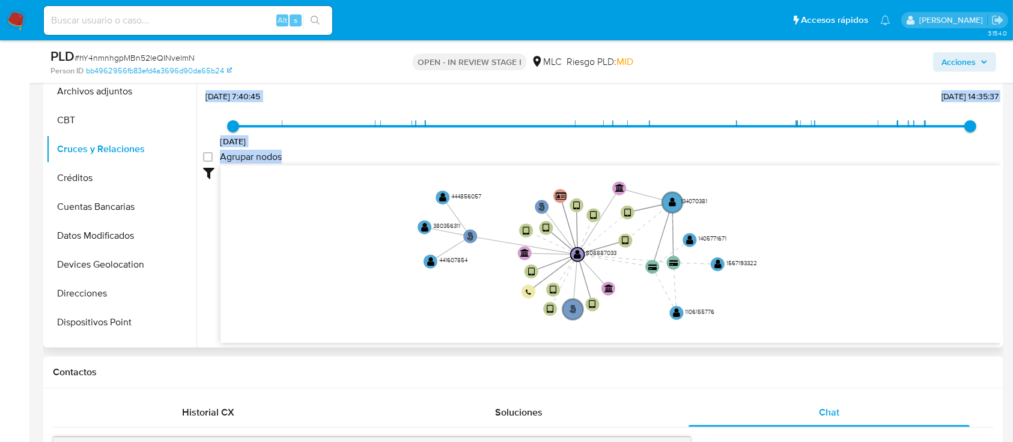
drag, startPoint x: 525, startPoint y: 293, endPoint x: 510, endPoint y: 293, distance: 15.0
click at [510, 293] on icon "user-808887033  808887033 phone-55e6a6551f4af386a1dae0956d8e68e7  person-bb49…" at bounding box center [611, 252] width 780 height 174
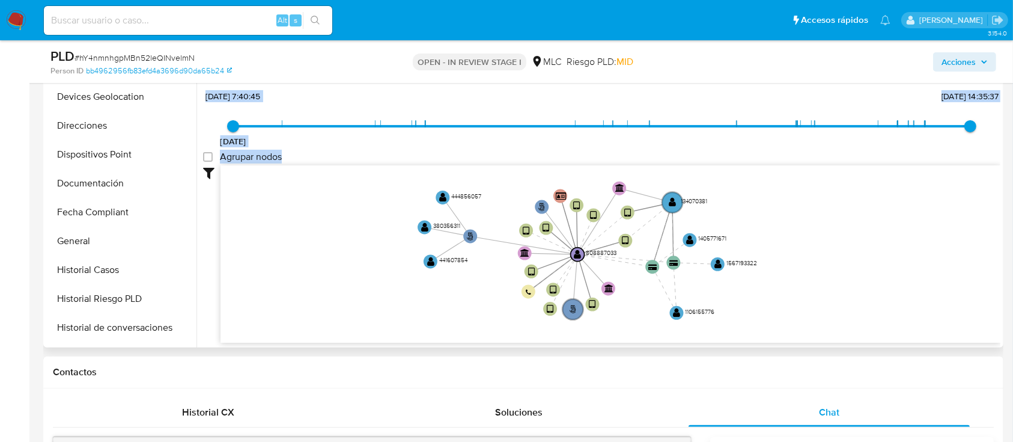
scroll to position [267, 0]
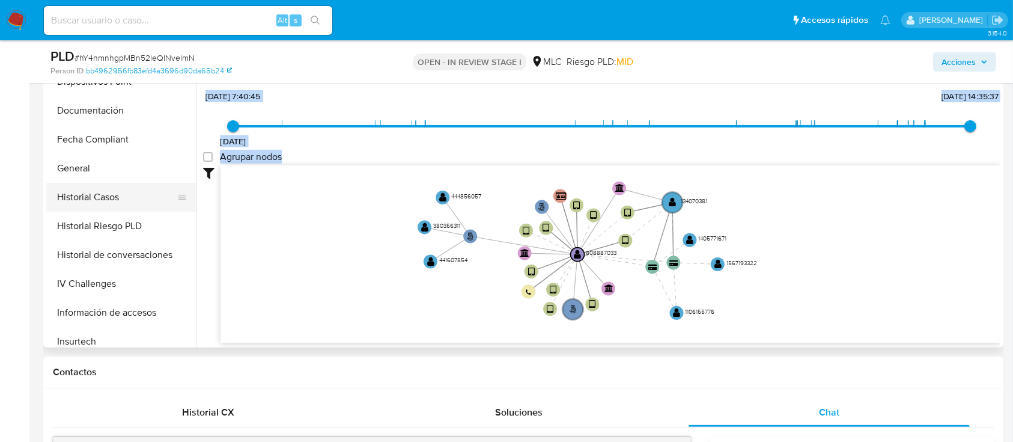
click at [125, 195] on button "Historial Casos" at bounding box center [116, 197] width 141 height 29
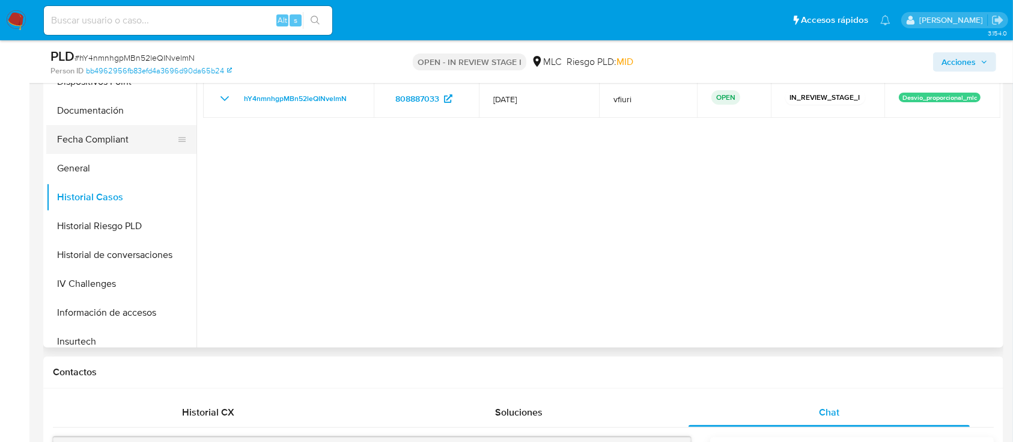
click at [115, 151] on button "Fecha Compliant" at bounding box center [116, 139] width 141 height 29
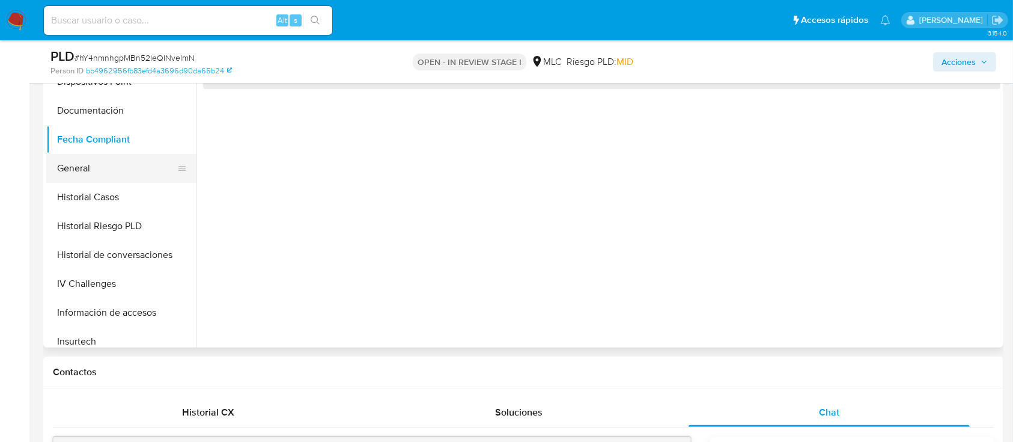
click at [109, 166] on button "General" at bounding box center [116, 168] width 141 height 29
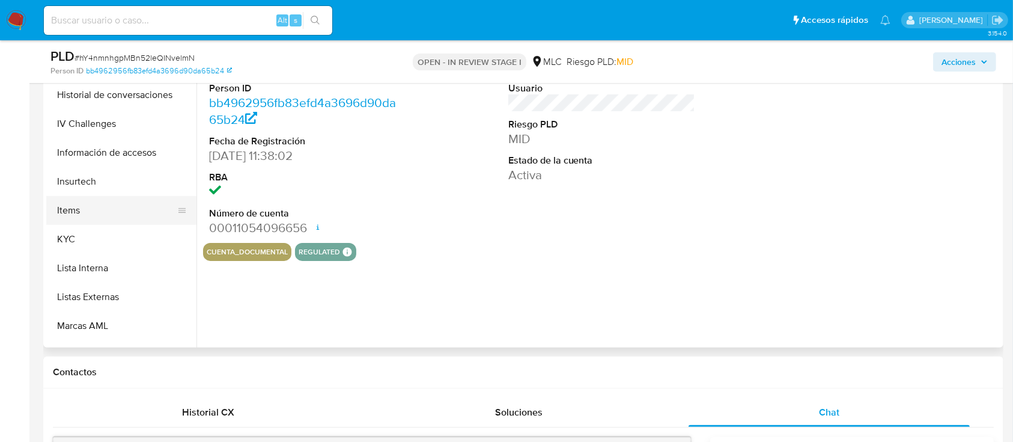
scroll to position [428, 0]
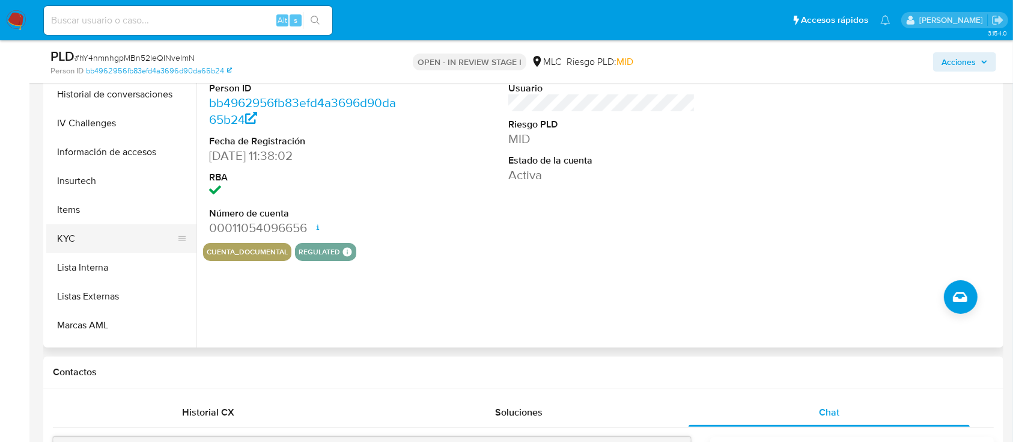
click at [76, 238] on button "KYC" at bounding box center [116, 238] width 141 height 29
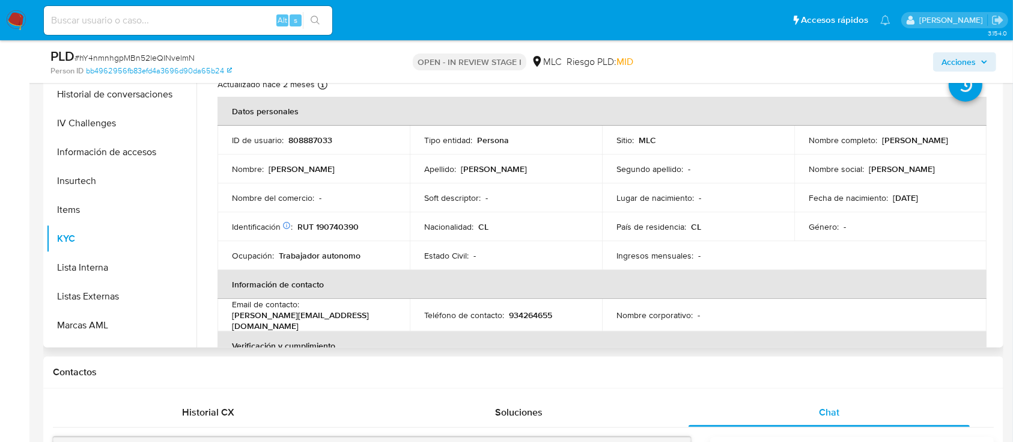
drag, startPoint x: 808, startPoint y: 148, endPoint x: 921, endPoint y: 148, distance: 113.6
click at [921, 145] on div "Nombre completo : Camila Estefan Muñoz Cea" at bounding box center [890, 140] width 163 height 11
copy p "[PERSON_NAME]"
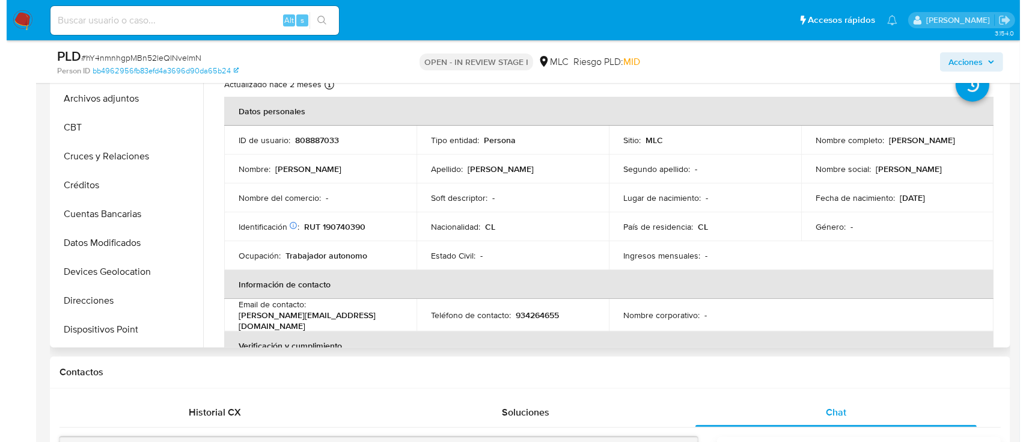
scroll to position [0, 0]
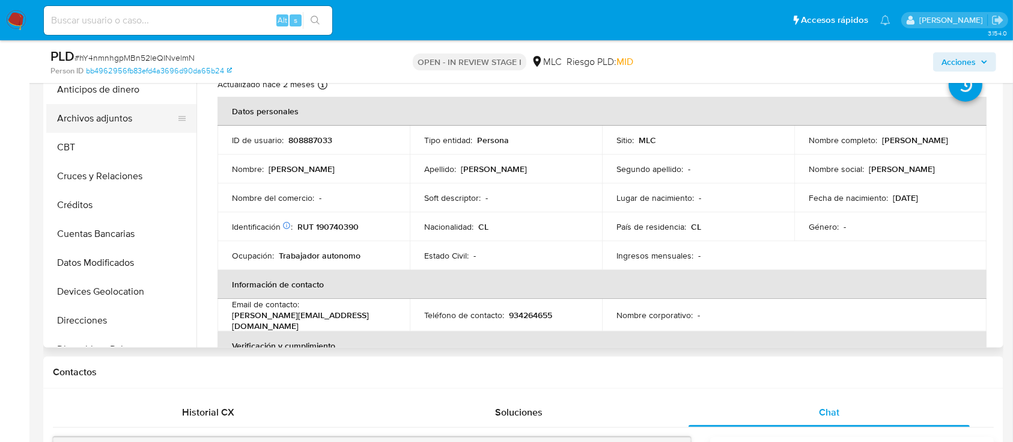
click at [129, 120] on button "Archivos adjuntos" at bounding box center [116, 118] width 141 height 29
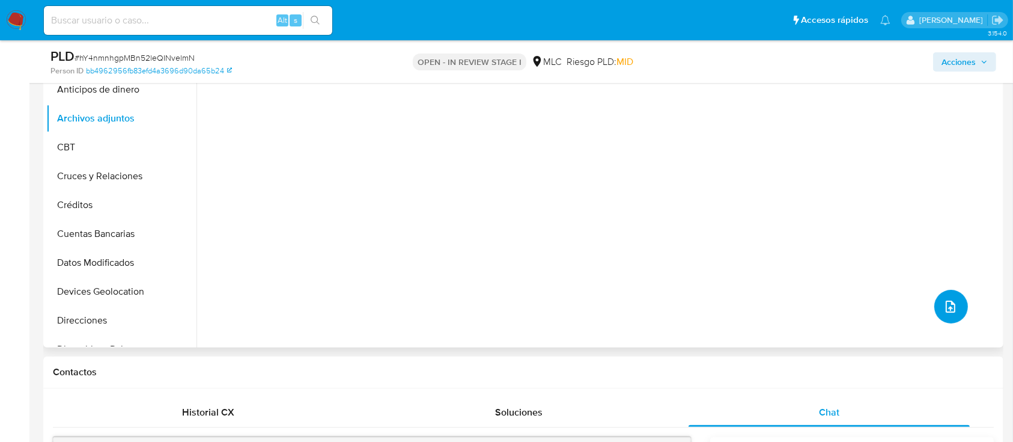
click at [942, 296] on button "upload-file" at bounding box center [952, 307] width 34 height 34
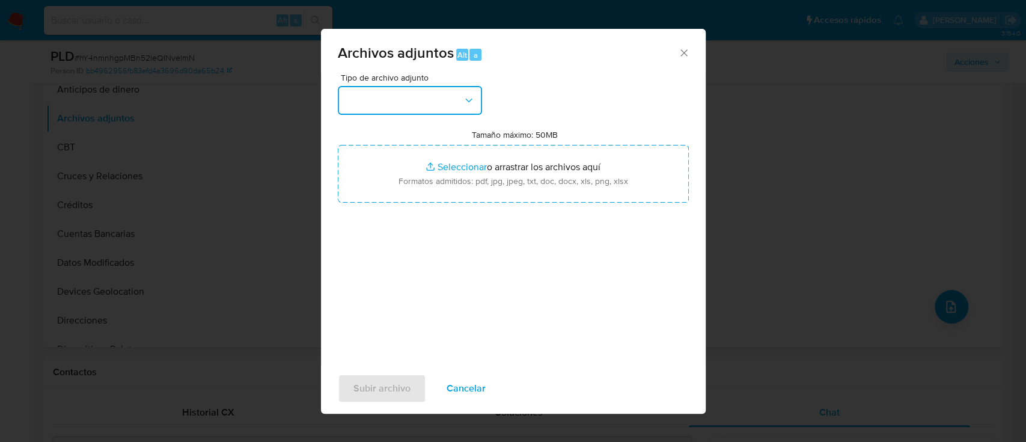
click at [447, 93] on button "button" at bounding box center [410, 100] width 144 height 29
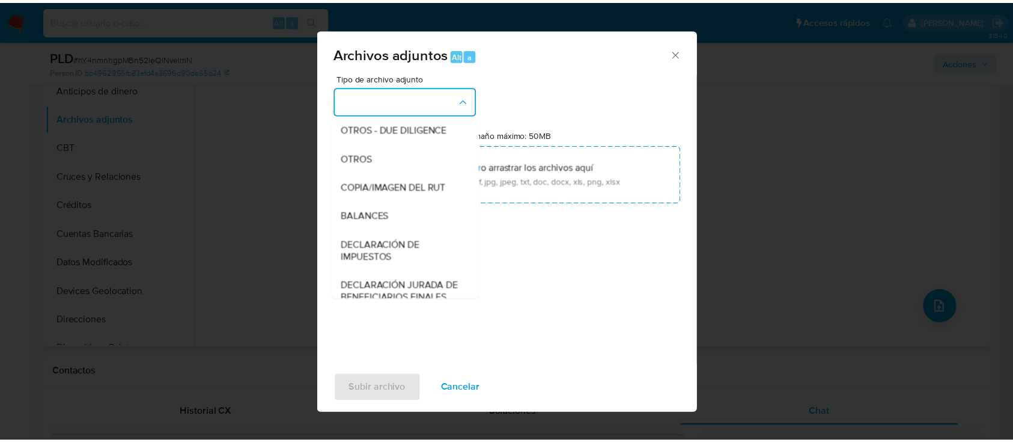
scroll to position [222, 0]
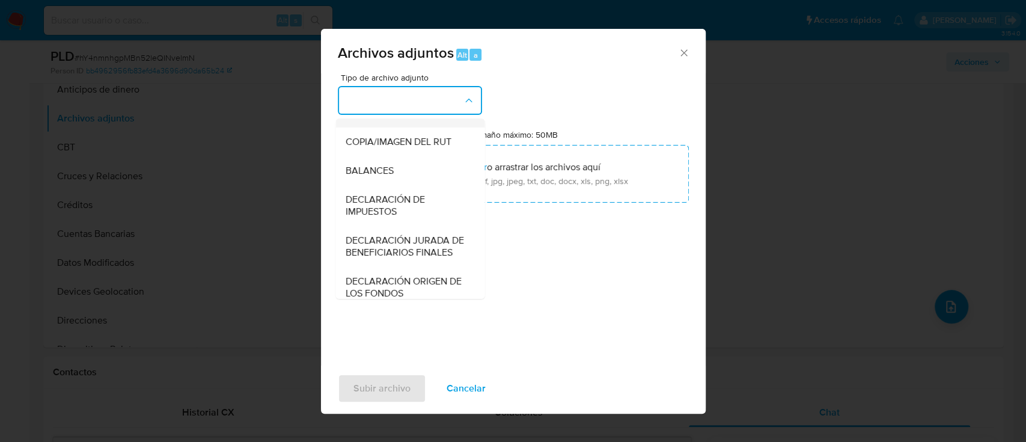
click at [435, 125] on div "OTROS" at bounding box center [406, 113] width 123 height 29
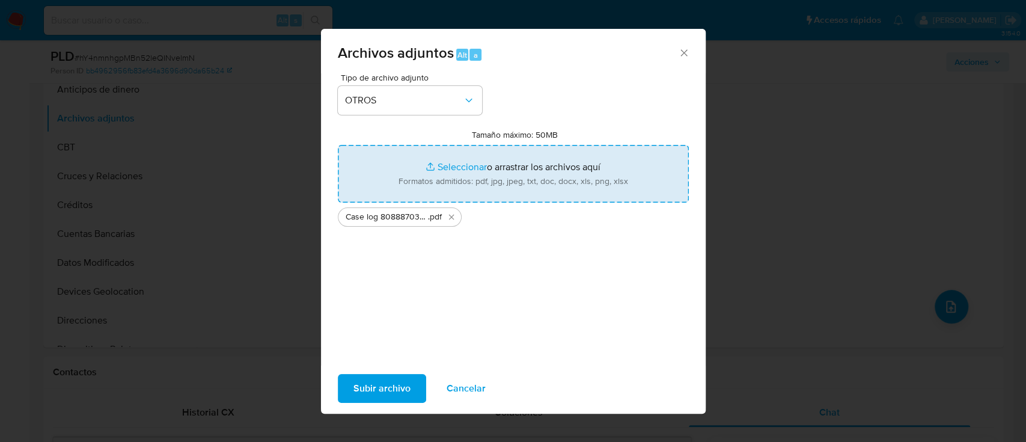
type input "C:\fakepath\Tabla 808887033.xlsx"
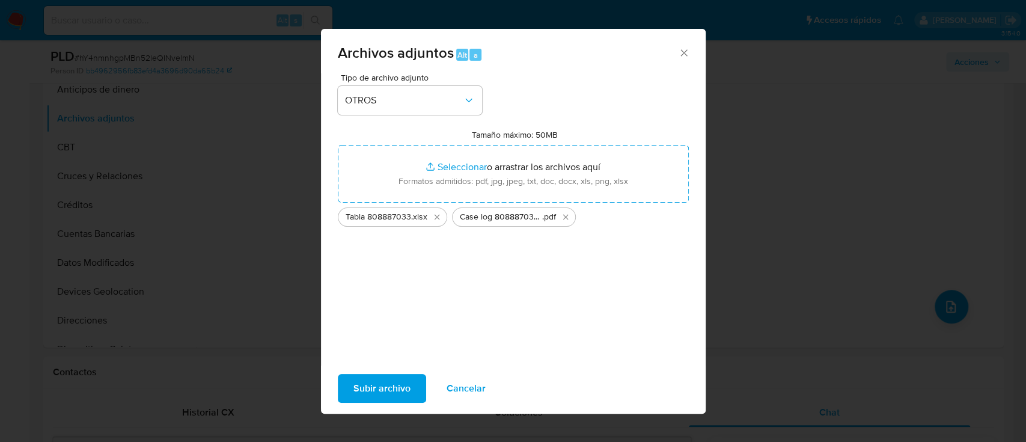
click at [380, 388] on span "Subir archivo" at bounding box center [381, 388] width 57 height 26
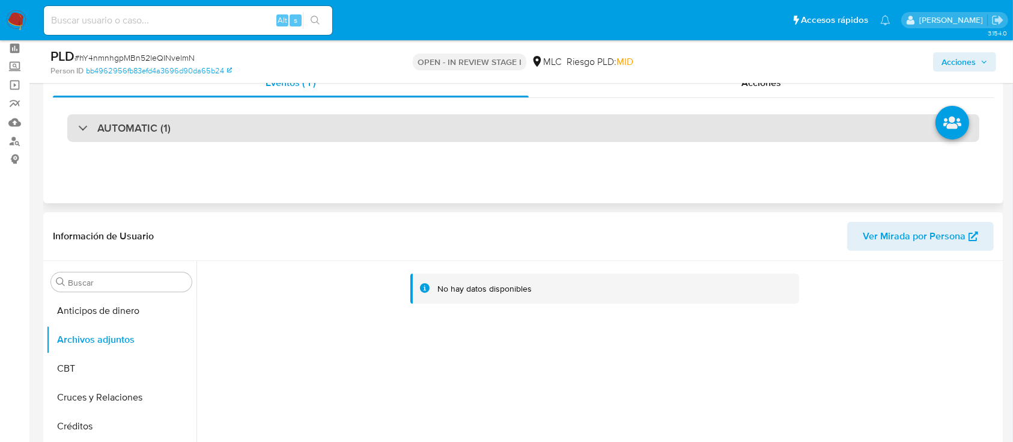
scroll to position [32, 0]
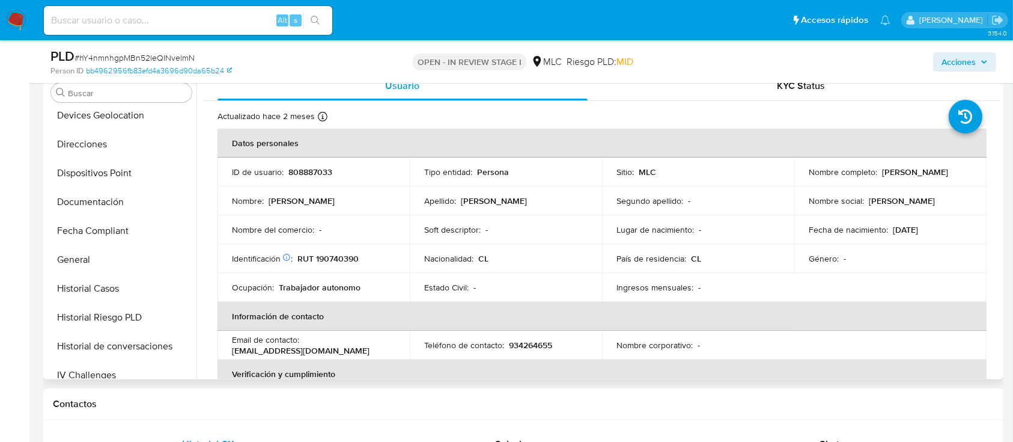
scroll to position [27, 0]
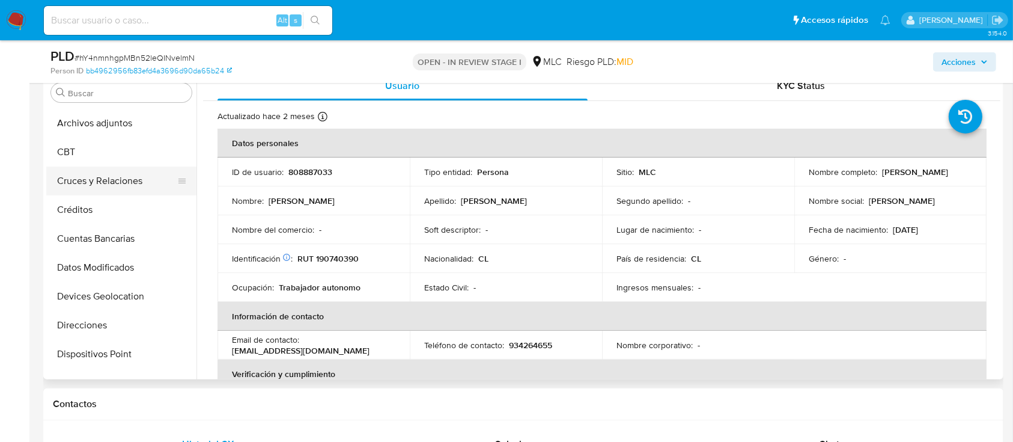
select select "10"
click at [114, 130] on button "Archivos adjuntos" at bounding box center [116, 123] width 141 height 29
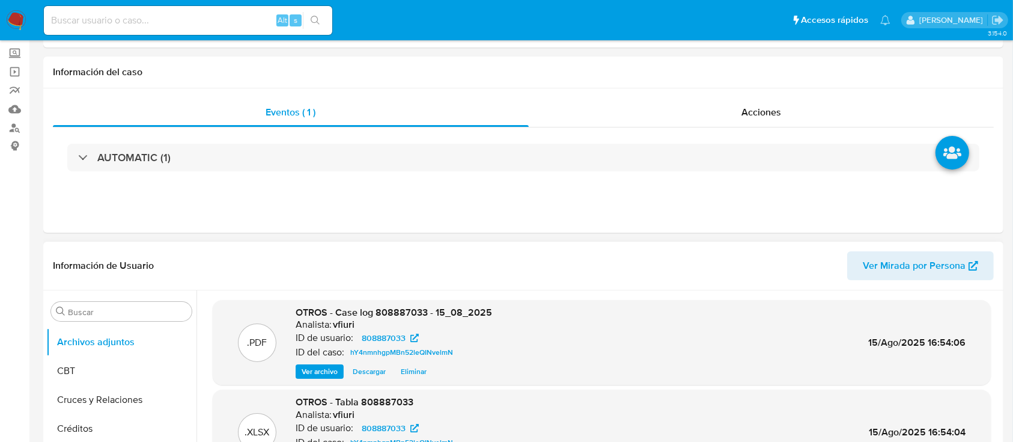
scroll to position [0, 0]
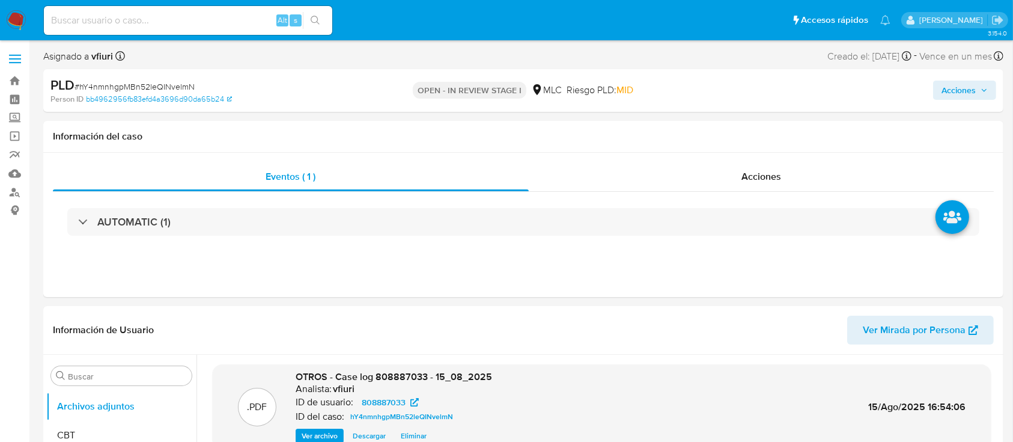
click at [992, 90] on button "Acciones" at bounding box center [964, 90] width 63 height 19
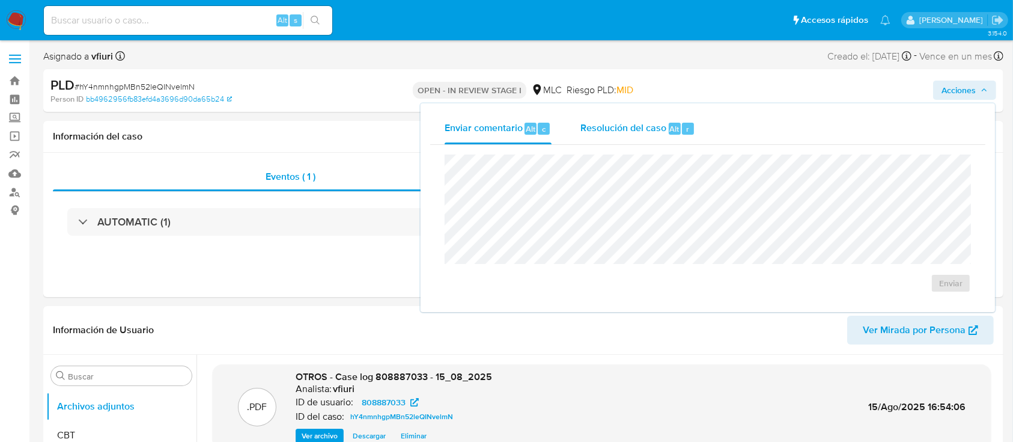
click at [618, 133] on span "Resolución del caso" at bounding box center [624, 128] width 86 height 14
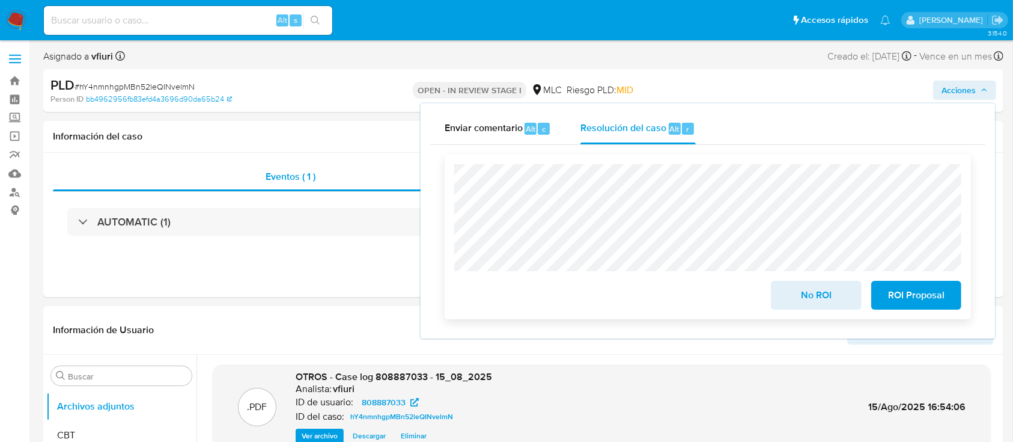
click at [819, 305] on span "No ROI" at bounding box center [816, 295] width 59 height 26
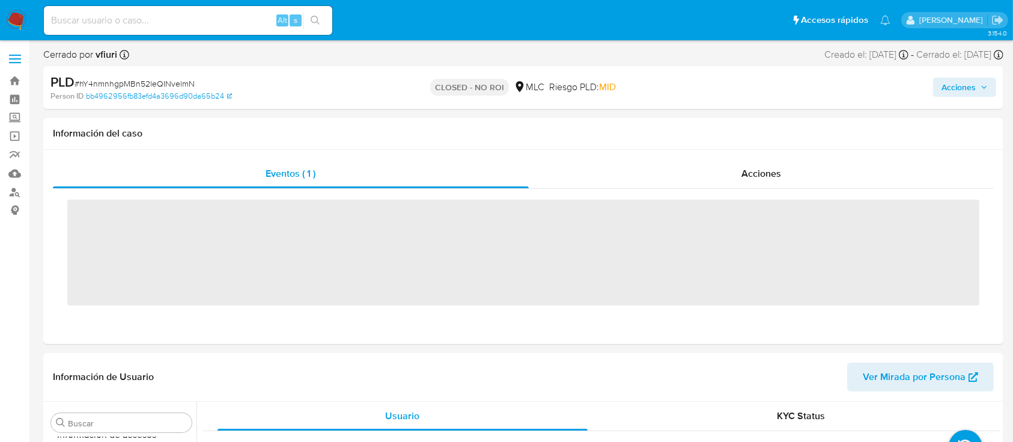
scroll to position [508, 0]
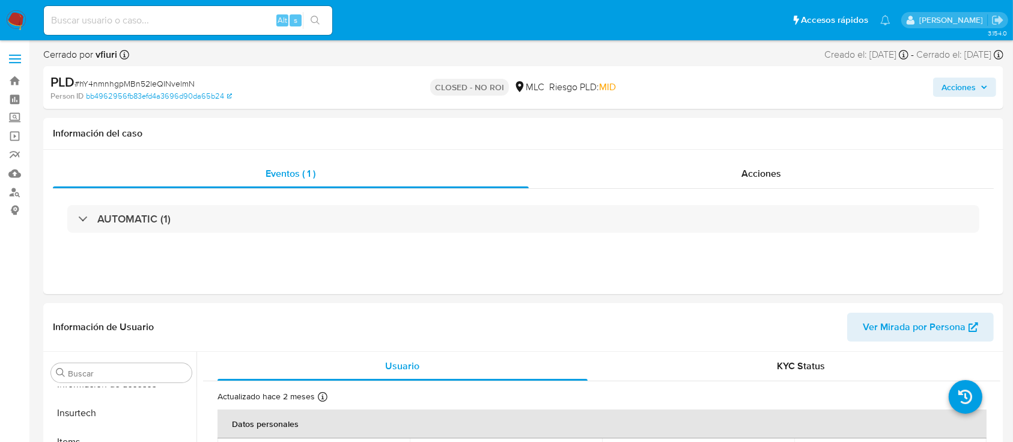
select select "10"
